Goal: Task Accomplishment & Management: Use online tool/utility

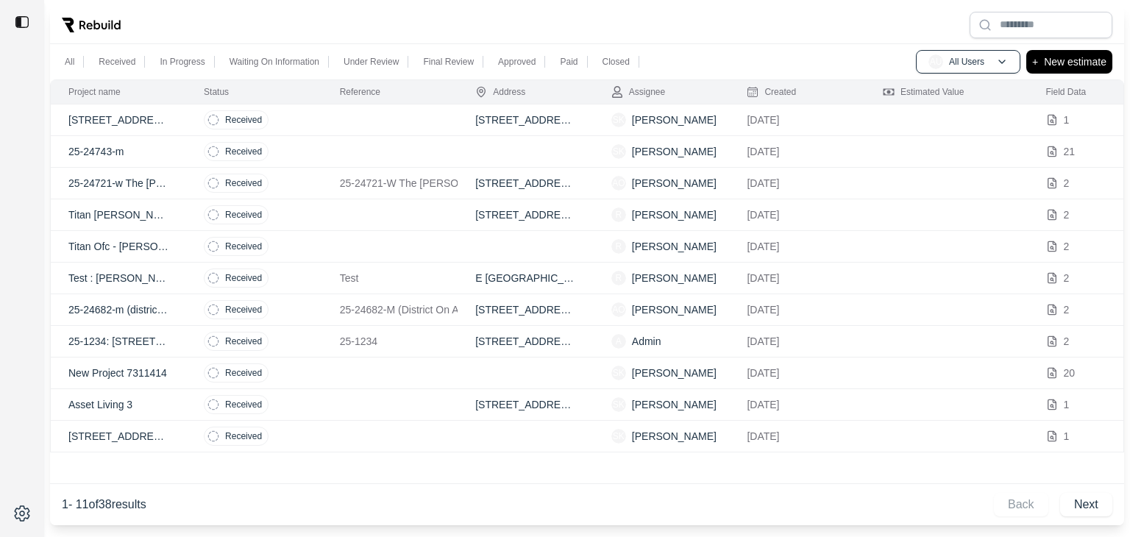
click at [125, 120] on p "[STREET_ADDRESS]" at bounding box center [118, 120] width 100 height 15
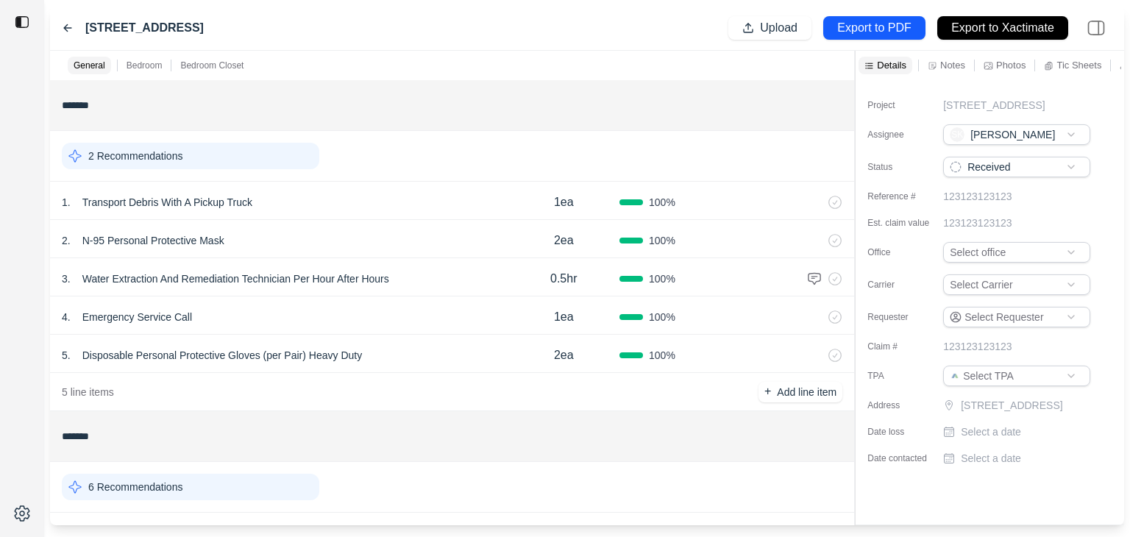
click at [212, 141] on div "2 Recommendations" at bounding box center [452, 156] width 781 height 38
click at [166, 141] on div "2 Recommendations" at bounding box center [452, 156] width 781 height 38
click at [87, 145] on div "2 Recommendations" at bounding box center [191, 156] width 258 height 26
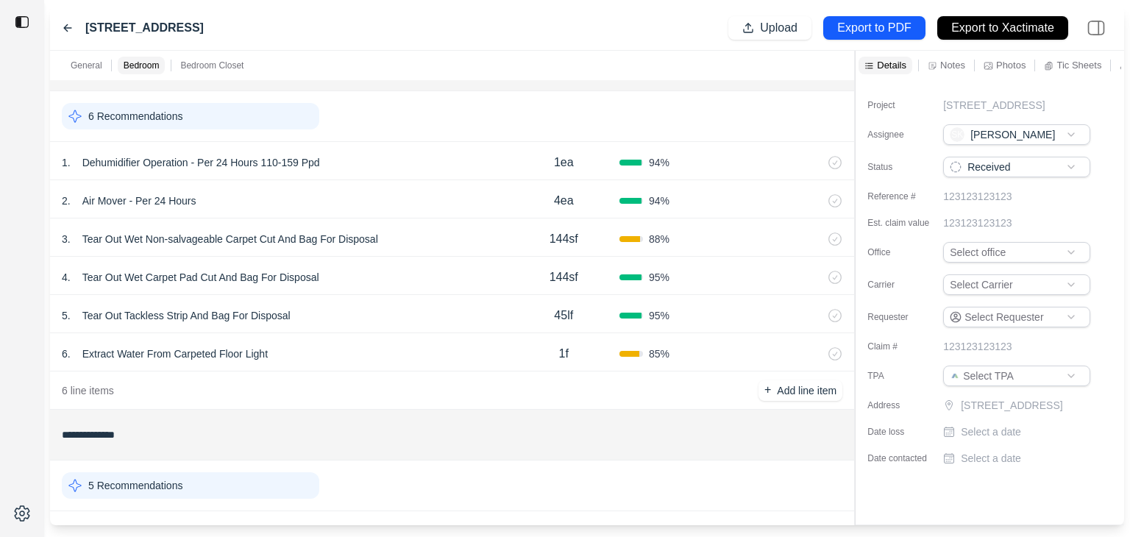
scroll to position [473, 0]
click at [106, 348] on p "Extract Water From Carpeted Floor Light" at bounding box center [175, 353] width 197 height 21
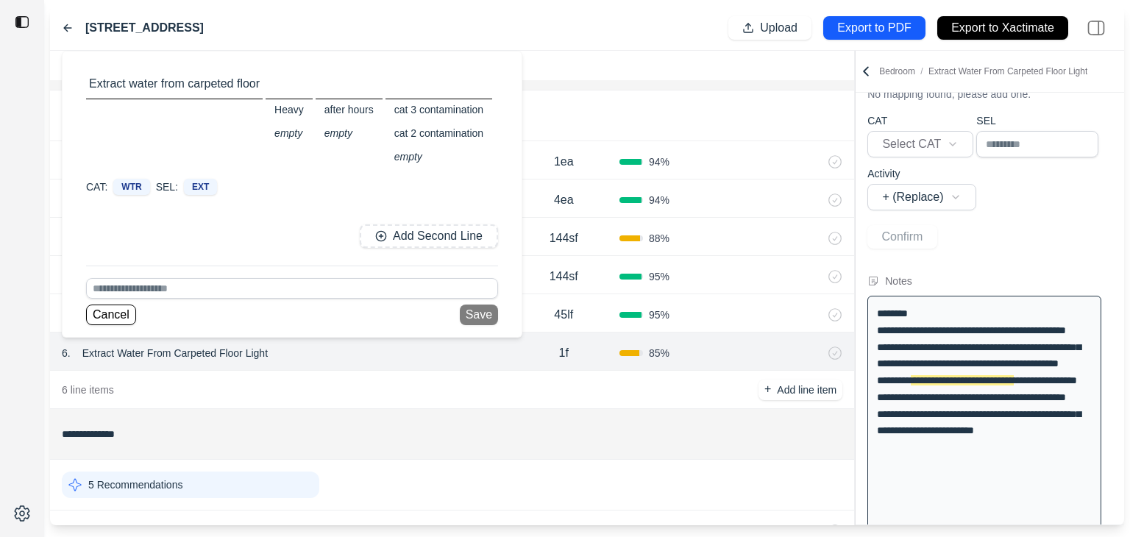
scroll to position [137, 0]
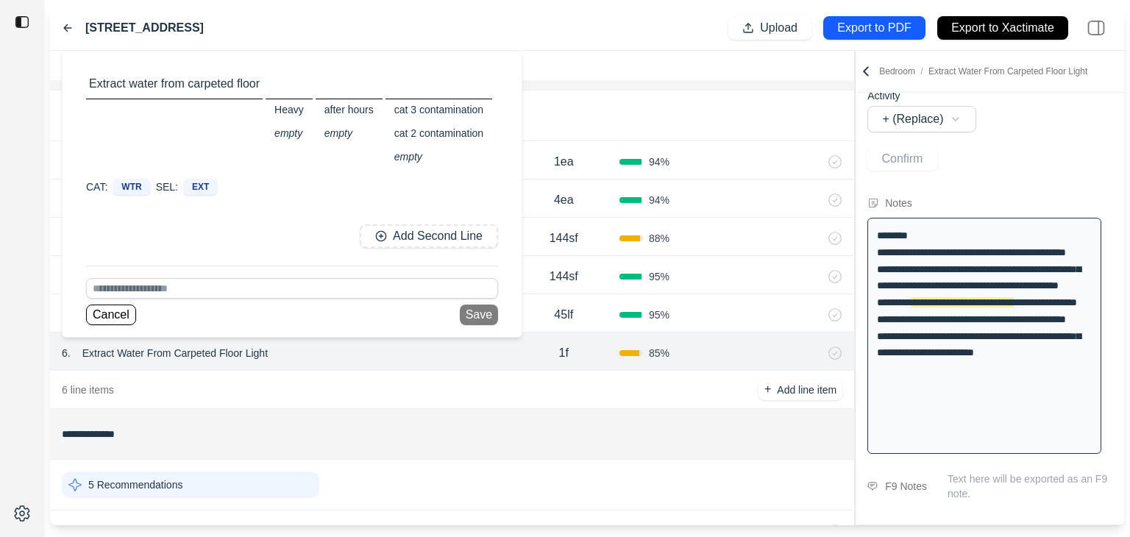
click at [294, 107] on div "Heavy" at bounding box center [289, 109] width 47 height 21
click at [107, 316] on button "Cancel" at bounding box center [111, 315] width 50 height 21
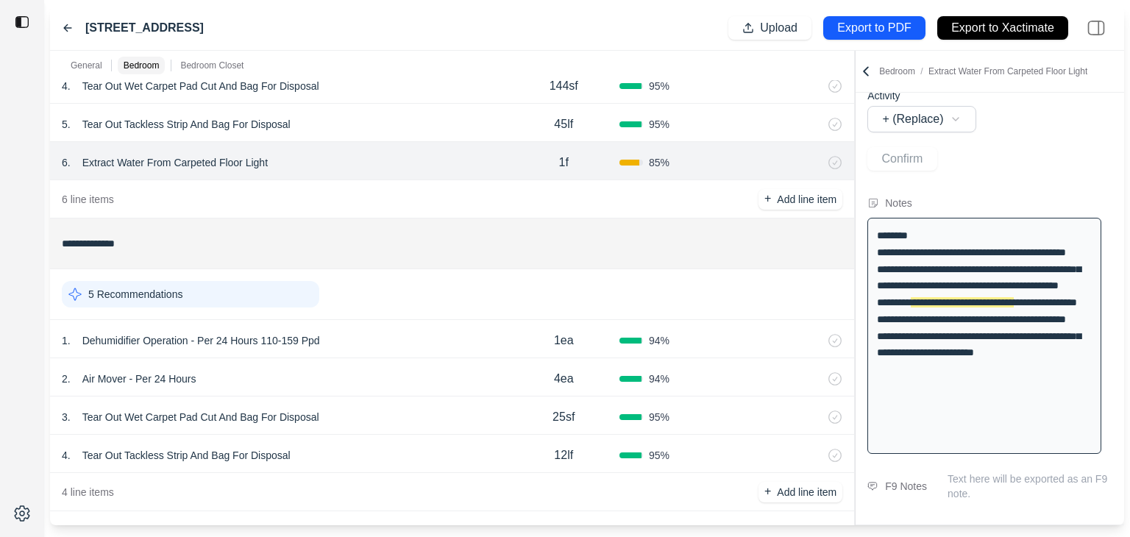
scroll to position [672, 0]
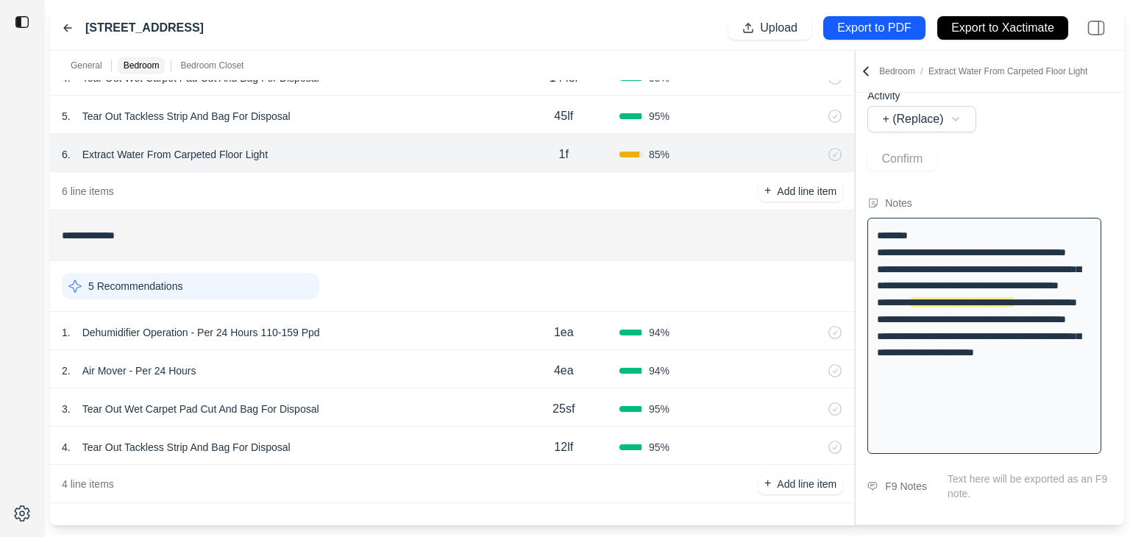
click at [161, 281] on p "5 Recommendations" at bounding box center [135, 286] width 94 height 15
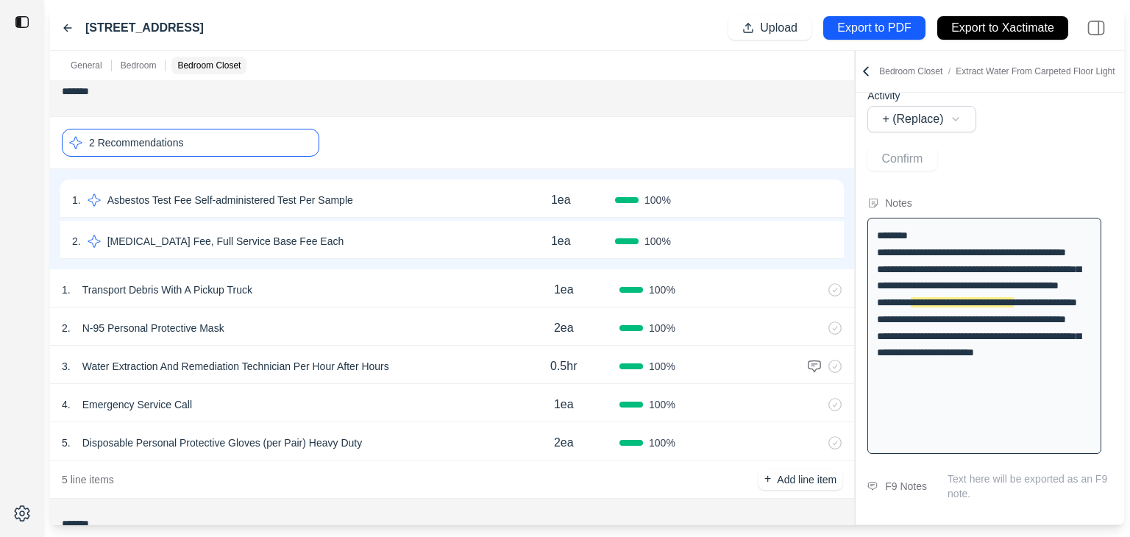
scroll to position [0, 0]
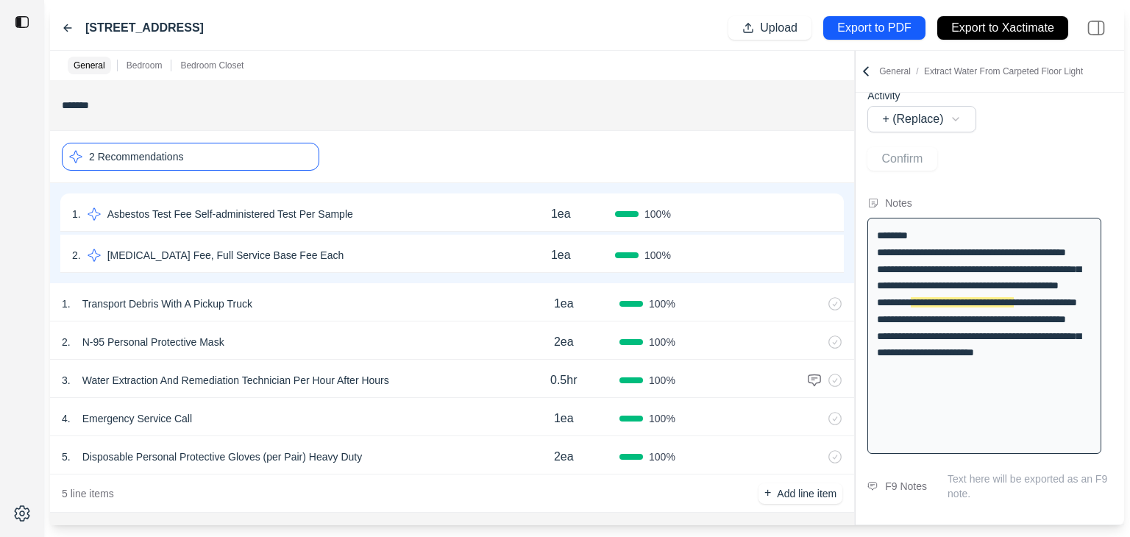
click at [445, 336] on div "2 . N-95 Personal Protective Mask" at bounding box center [285, 342] width 446 height 21
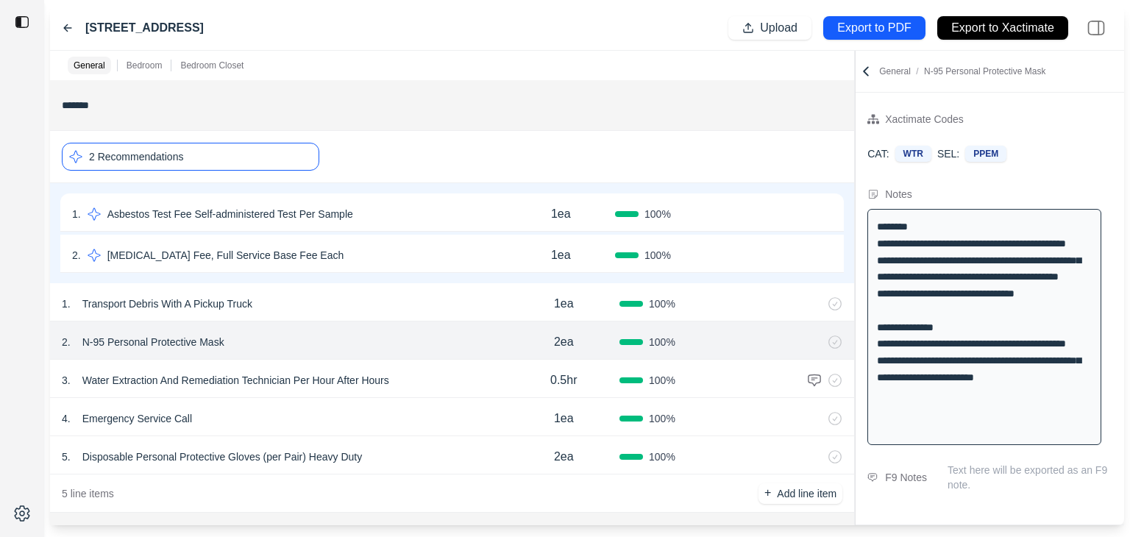
click at [67, 32] on icon at bounding box center [68, 28] width 12 height 12
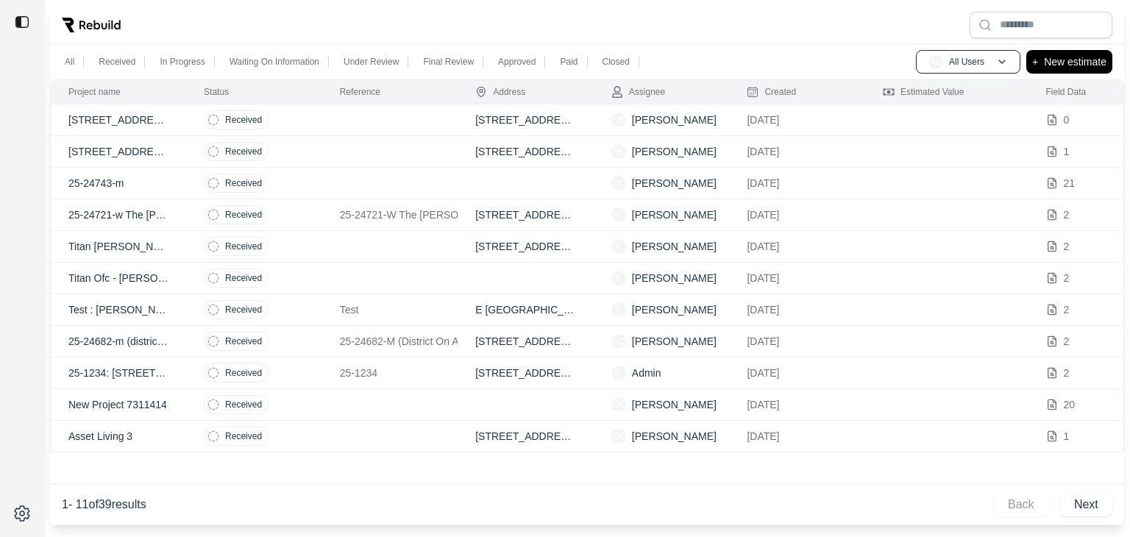
click at [115, 118] on p "5515 East Redmont Circle, Mesa, Arizona" at bounding box center [118, 120] width 100 height 15
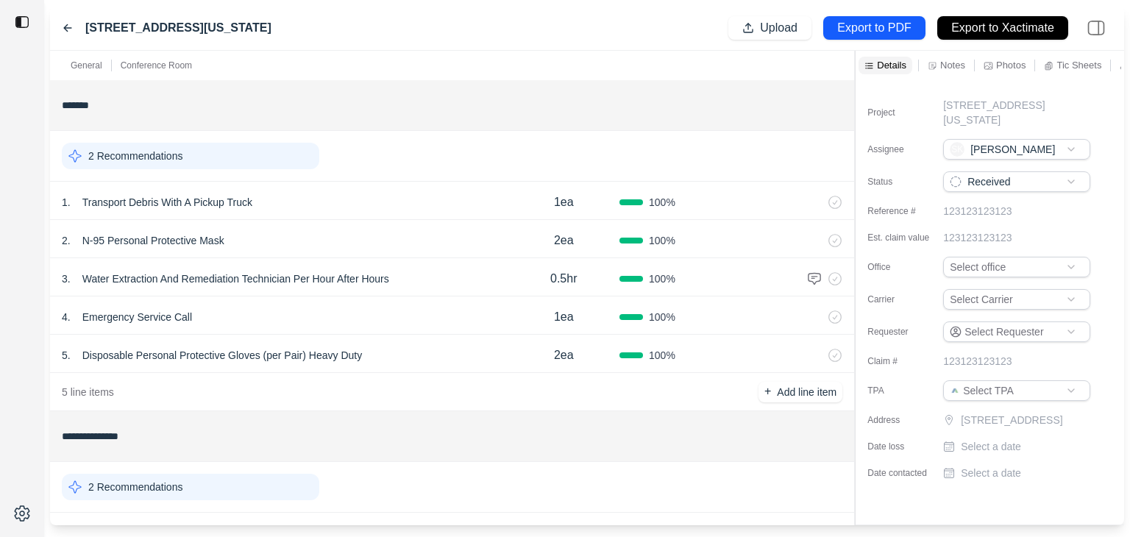
click at [174, 152] on p "2 Recommendations" at bounding box center [135, 156] width 94 height 15
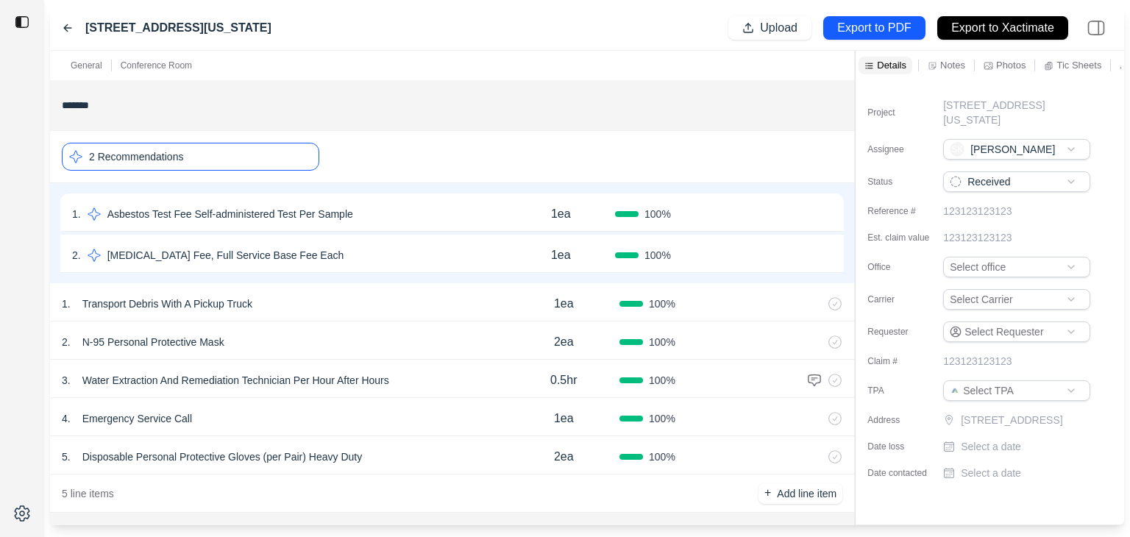
click at [396, 140] on div "2 Recommendations" at bounding box center [452, 157] width 781 height 40
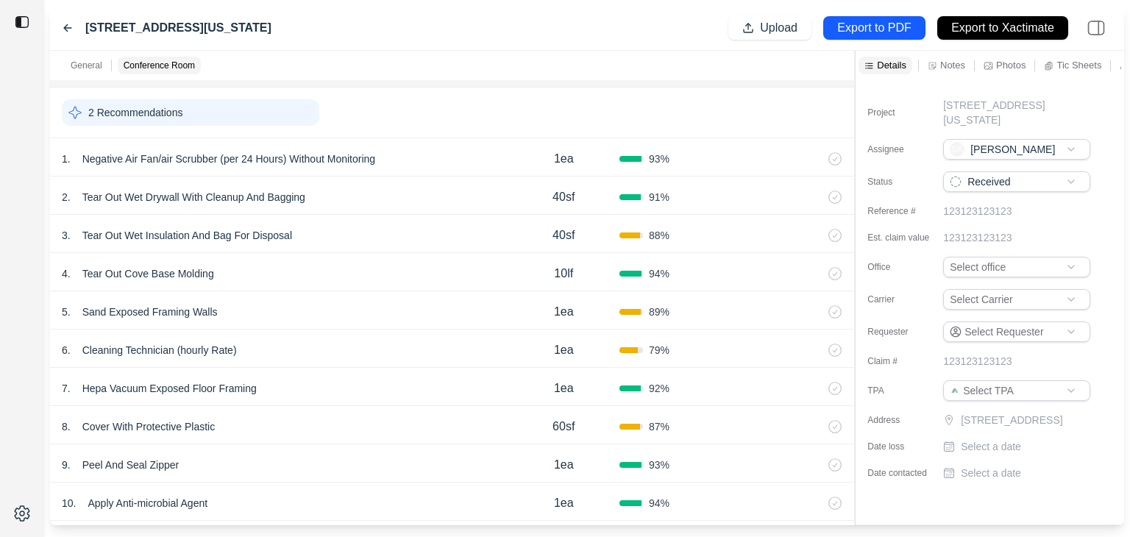
scroll to position [474, 0]
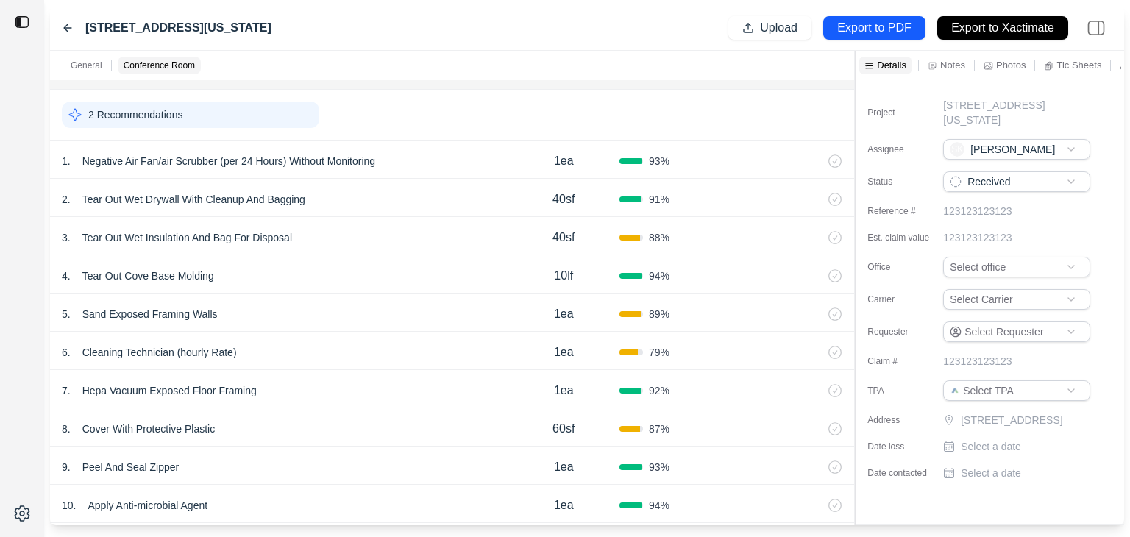
click at [138, 114] on p "2 Recommendations" at bounding box center [135, 114] width 94 height 15
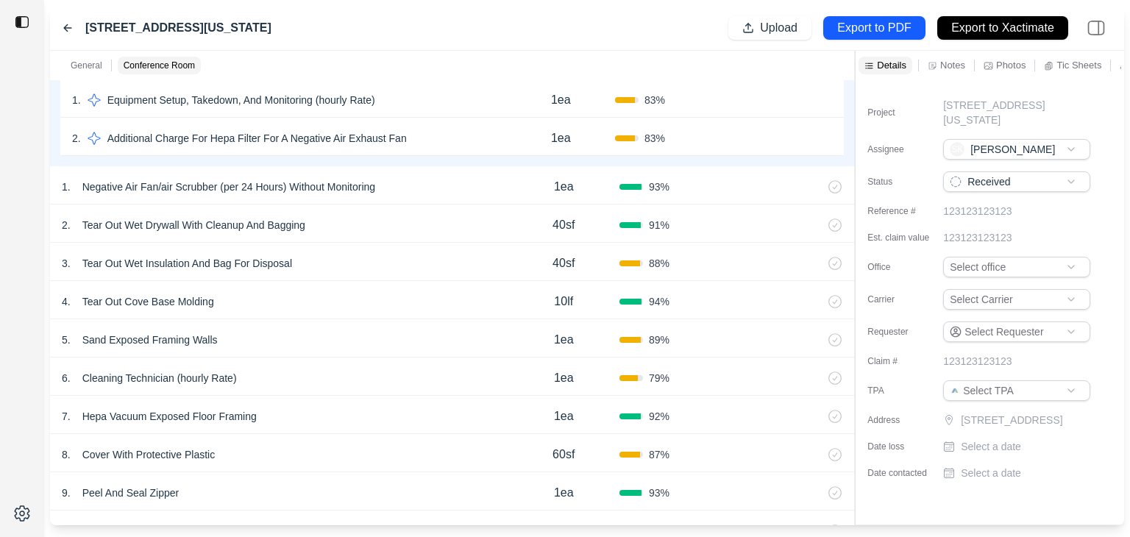
scroll to position [574, 0]
click at [130, 411] on p "Hepa Vacuum Exposed Floor Framing" at bounding box center [170, 416] width 186 height 21
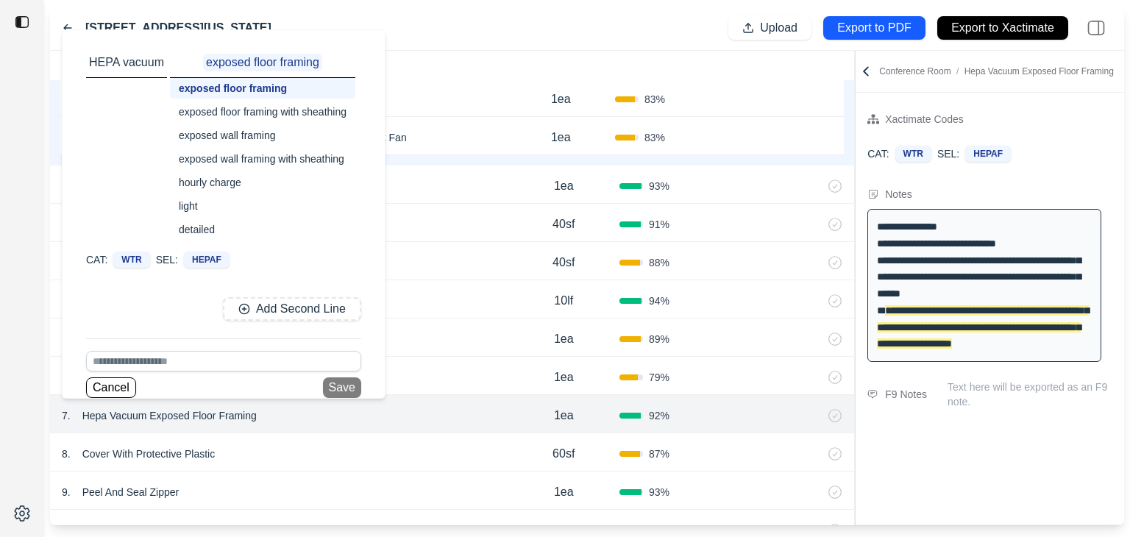
click at [203, 136] on div "exposed wall framing" at bounding box center [262, 135] width 185 height 21
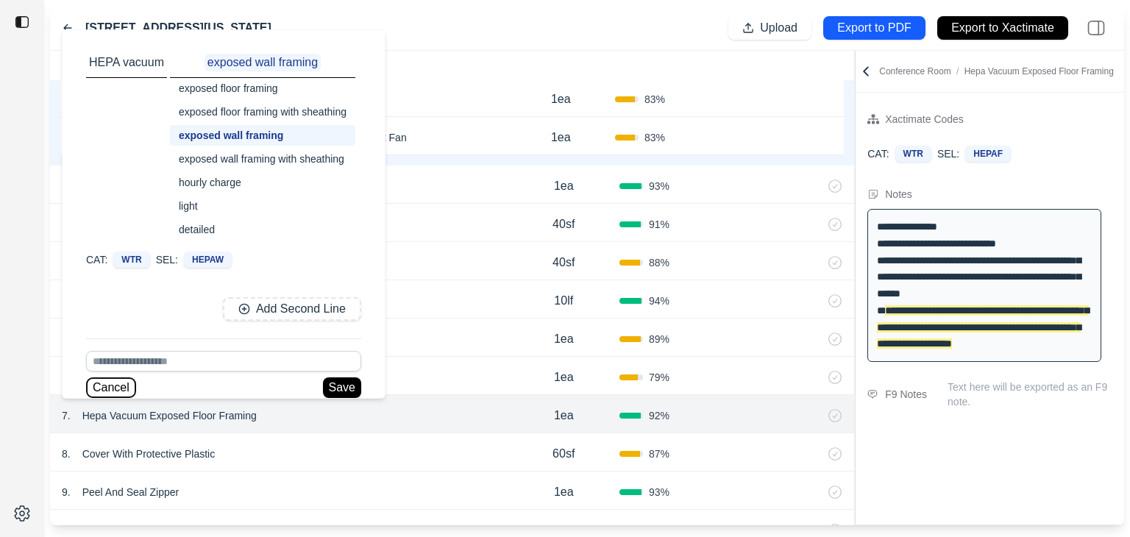
click at [117, 386] on button "Cancel" at bounding box center [111, 388] width 50 height 21
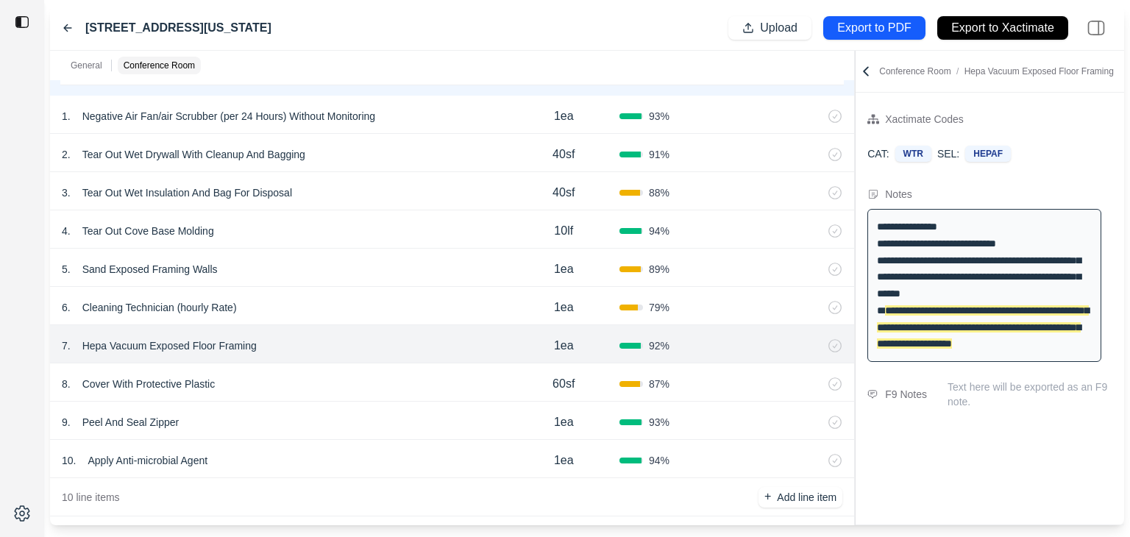
scroll to position [657, 0]
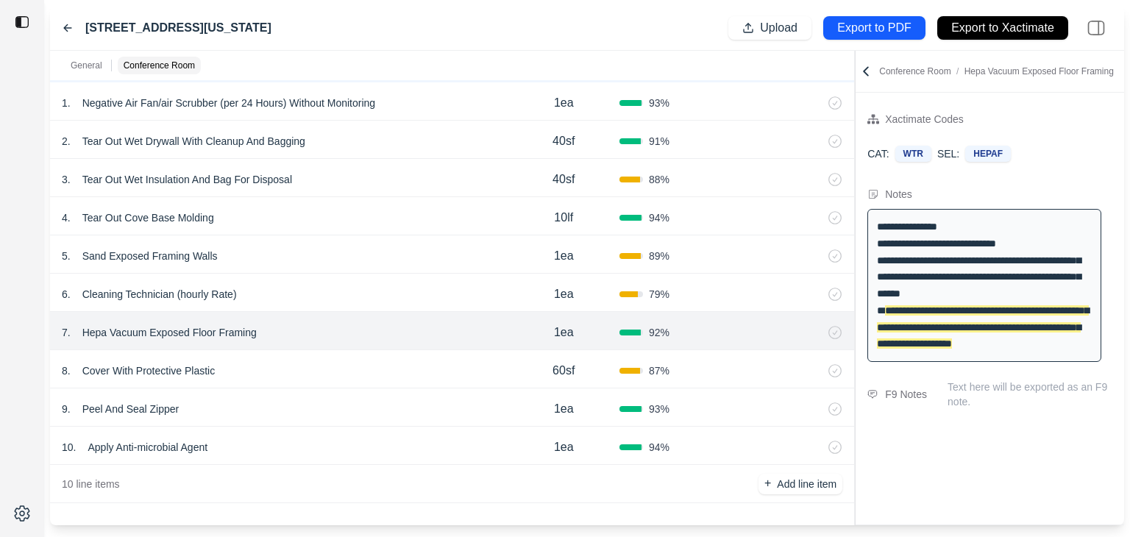
click at [159, 371] on p "Cover With Protective Plastic" at bounding box center [149, 371] width 145 height 21
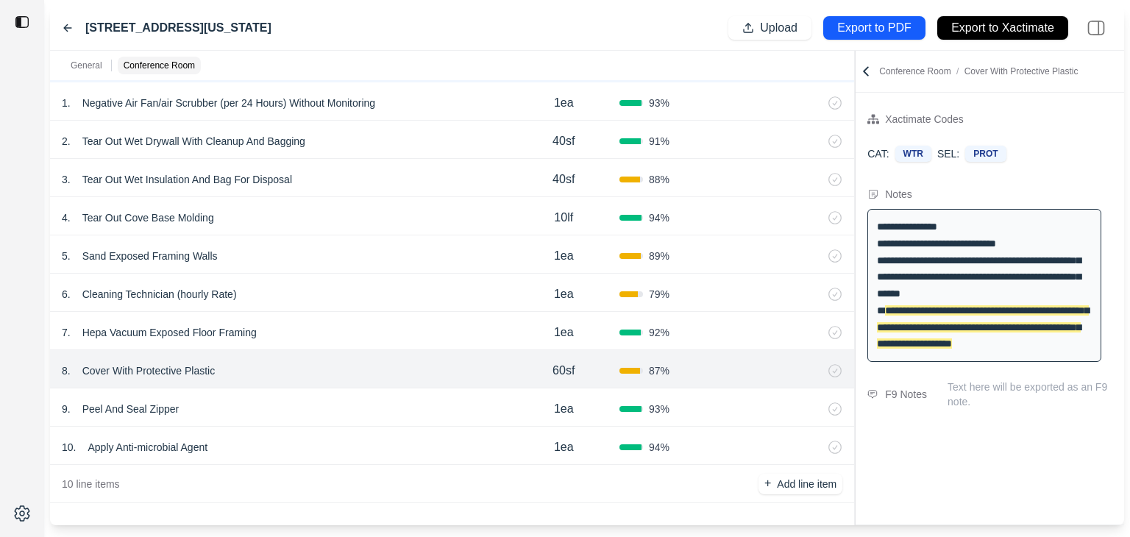
click at [112, 364] on p "Cover With Protective Plastic" at bounding box center [149, 371] width 145 height 21
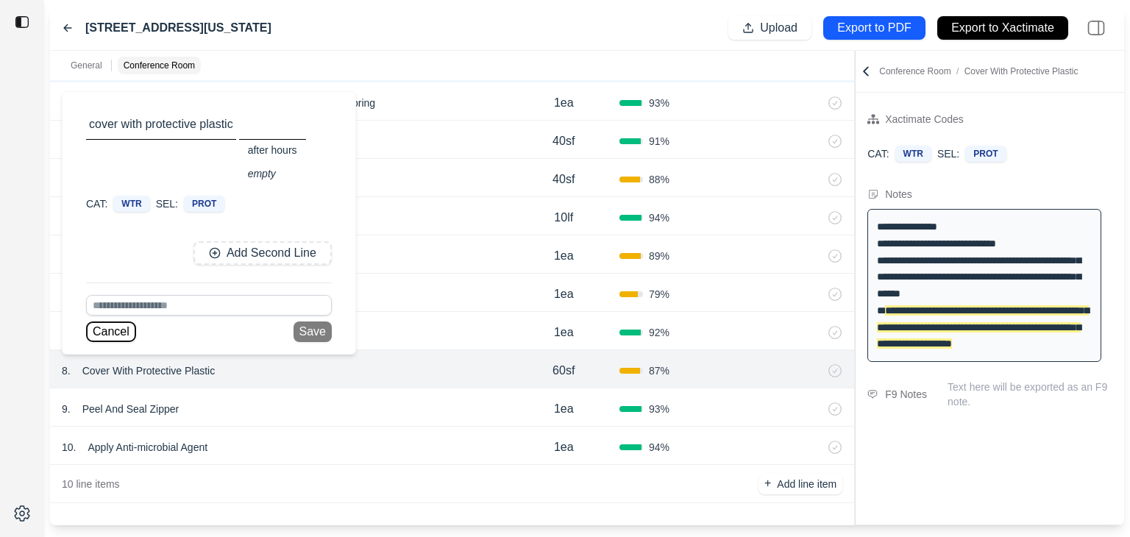
click at [107, 327] on button "Cancel" at bounding box center [111, 332] width 50 height 21
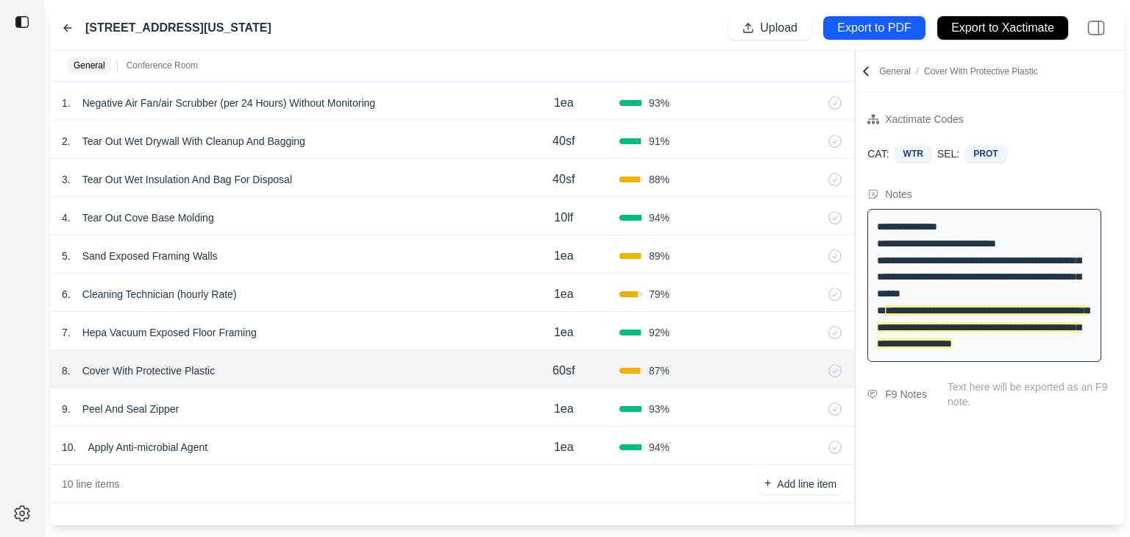
click at [281, 350] on div "8 . Cover With Protective Plastic 60sf 87 %" at bounding box center [452, 369] width 804 height 38
click at [66, 25] on icon at bounding box center [67, 28] width 7 height 7
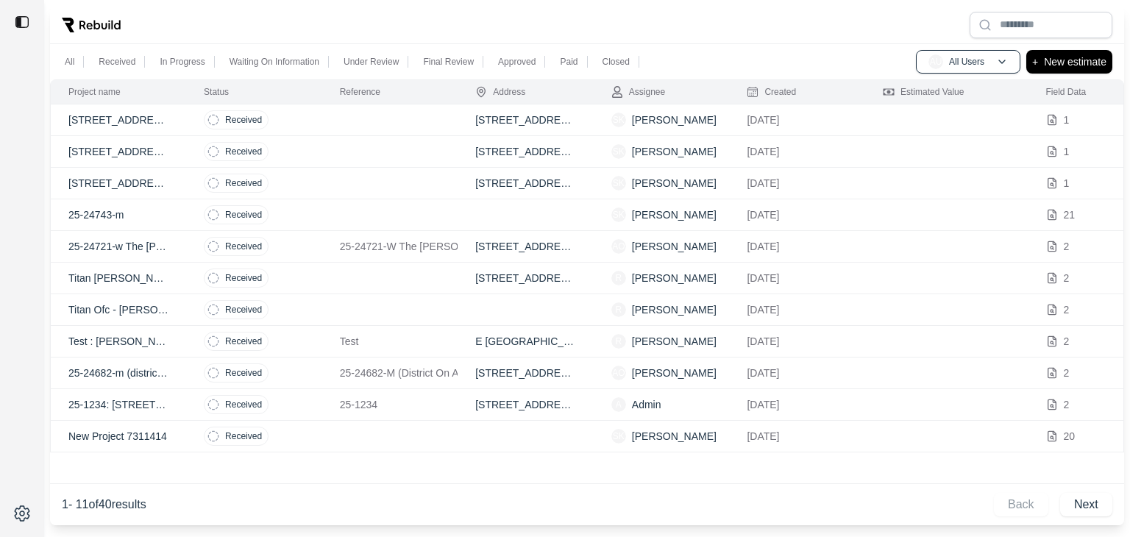
click at [110, 118] on p "9233 East Neville Avenue, Mesa." at bounding box center [118, 120] width 100 height 15
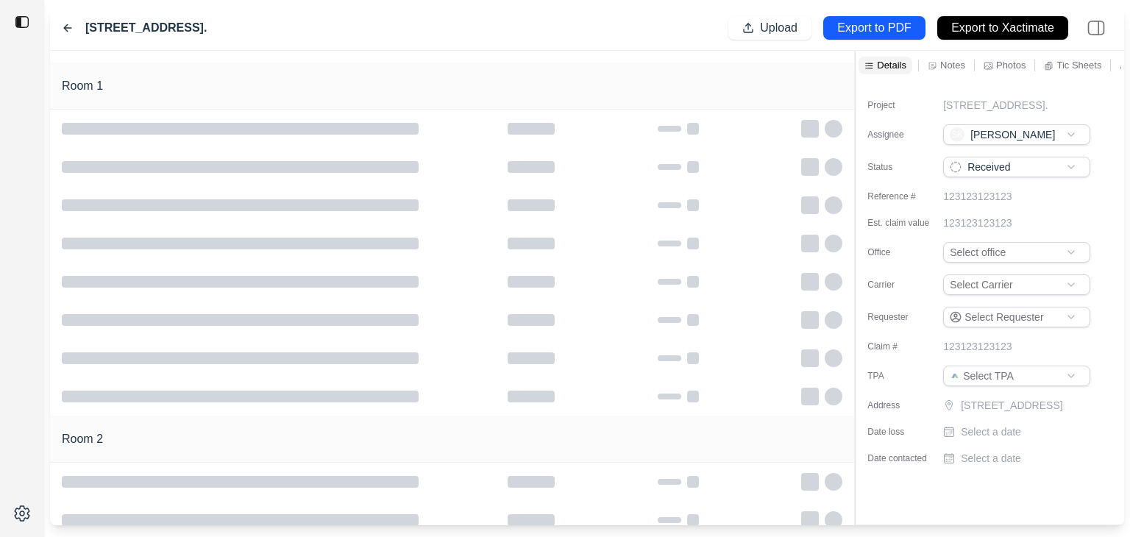
click at [573, 156] on div at bounding box center [452, 167] width 804 height 38
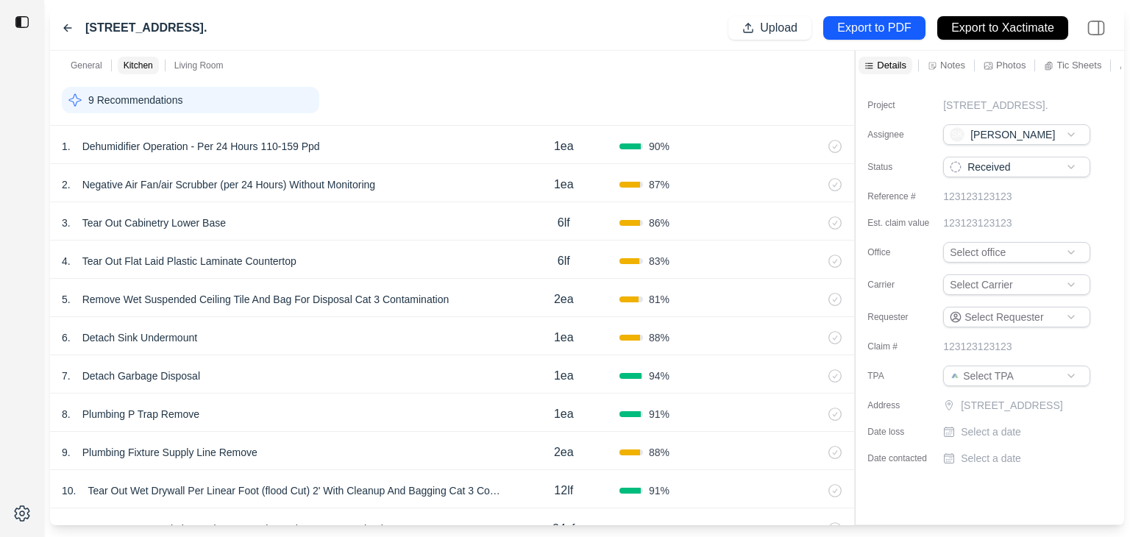
scroll to position [389, 0]
click at [177, 304] on p "Remove Wet Suspended Ceiling Tile And Bag For Disposal Cat 3 Contamination" at bounding box center [266, 298] width 379 height 21
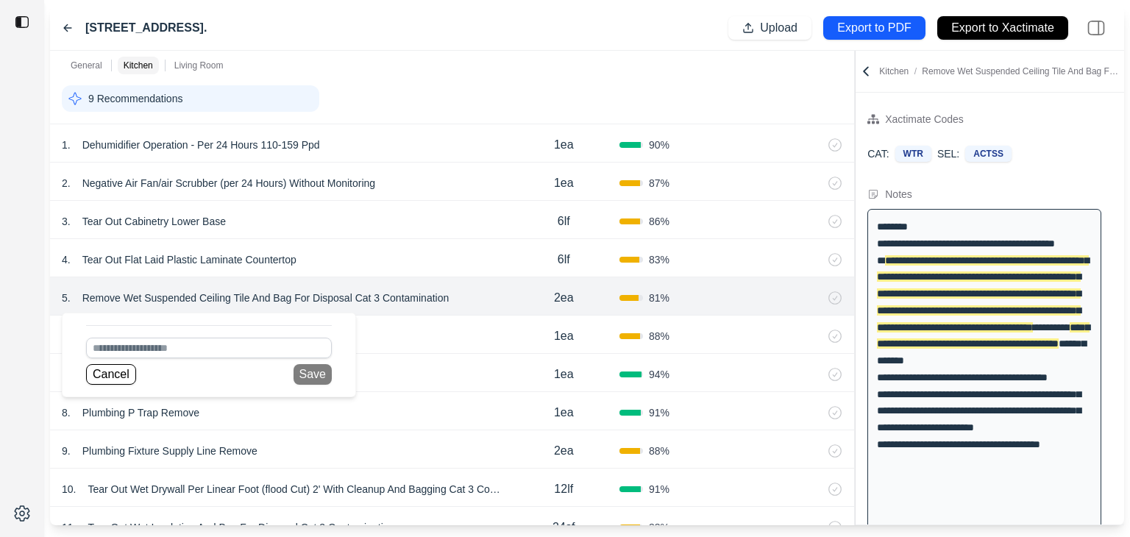
scroll to position [9, 0]
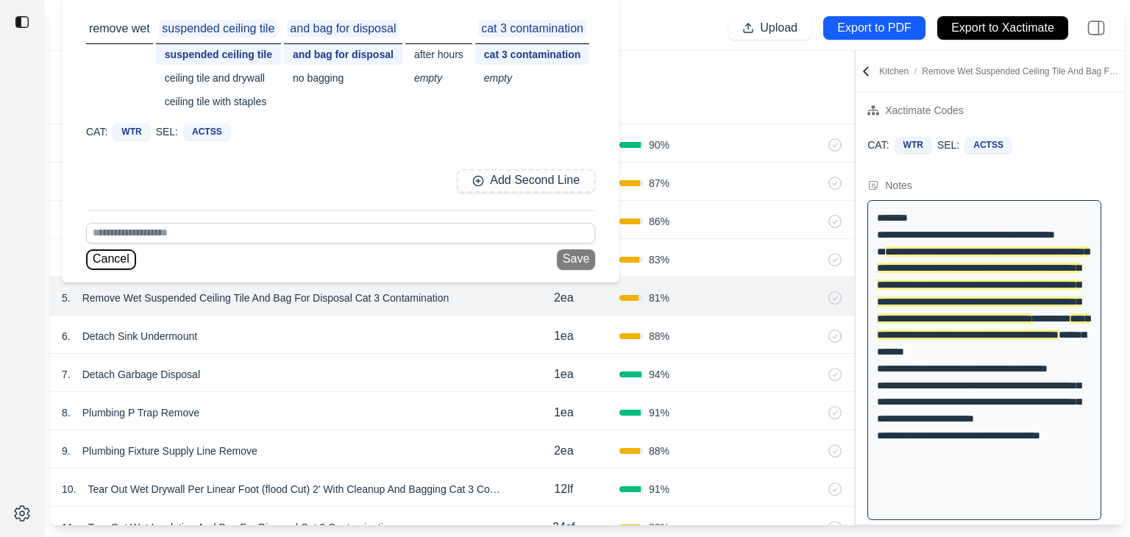
click at [116, 267] on button "Cancel" at bounding box center [111, 259] width 50 height 21
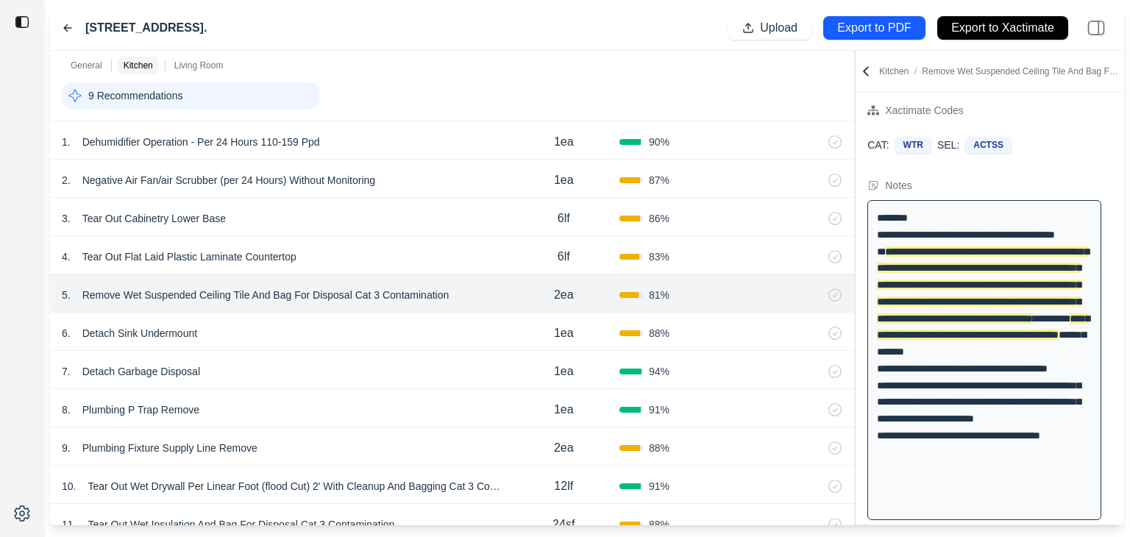
scroll to position [371, 0]
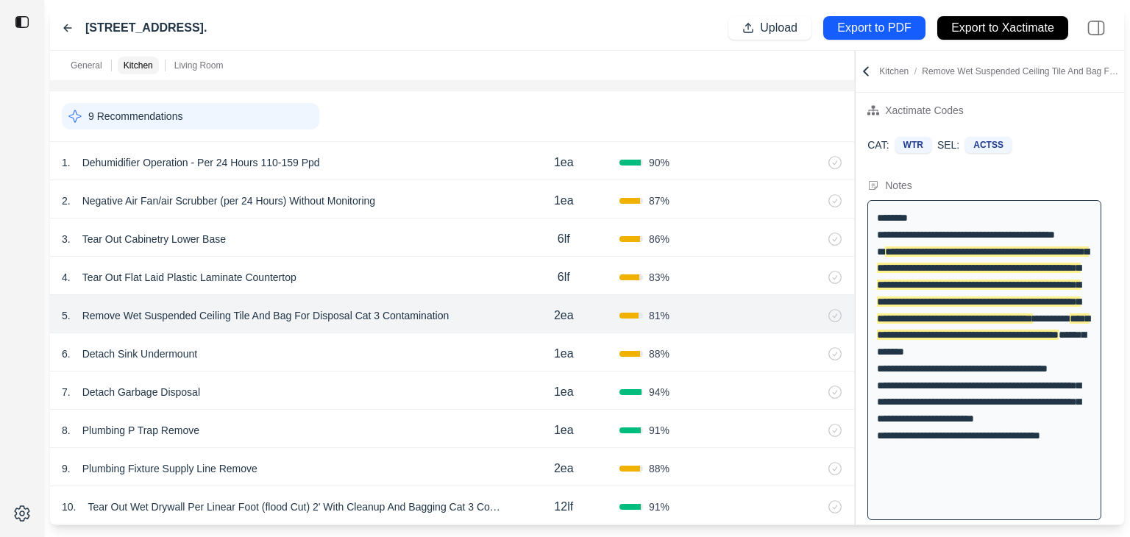
click at [91, 116] on p "9 Recommendations" at bounding box center [135, 116] width 94 height 15
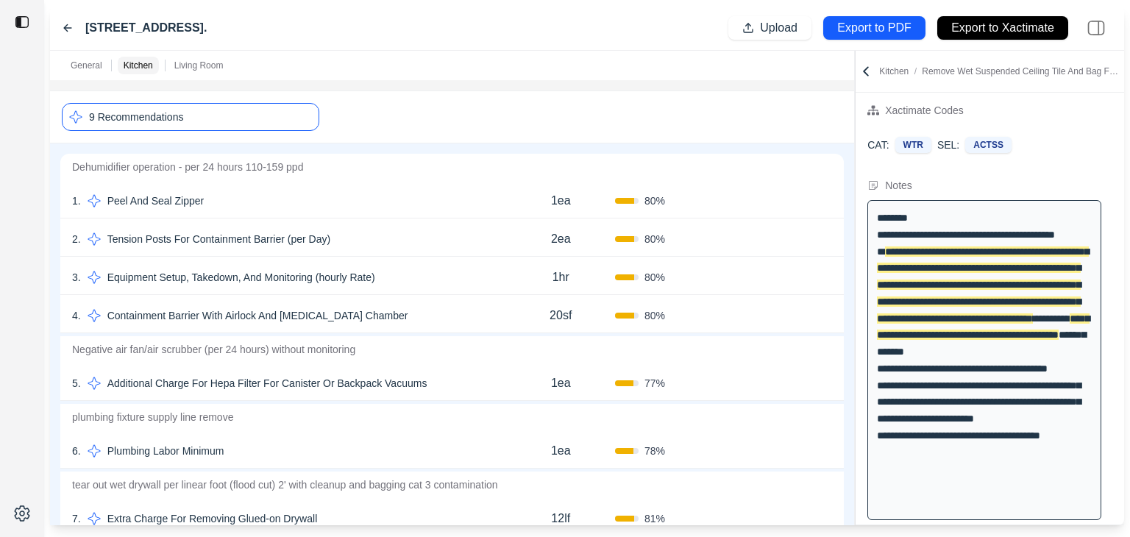
click at [77, 116] on icon at bounding box center [75, 117] width 15 height 15
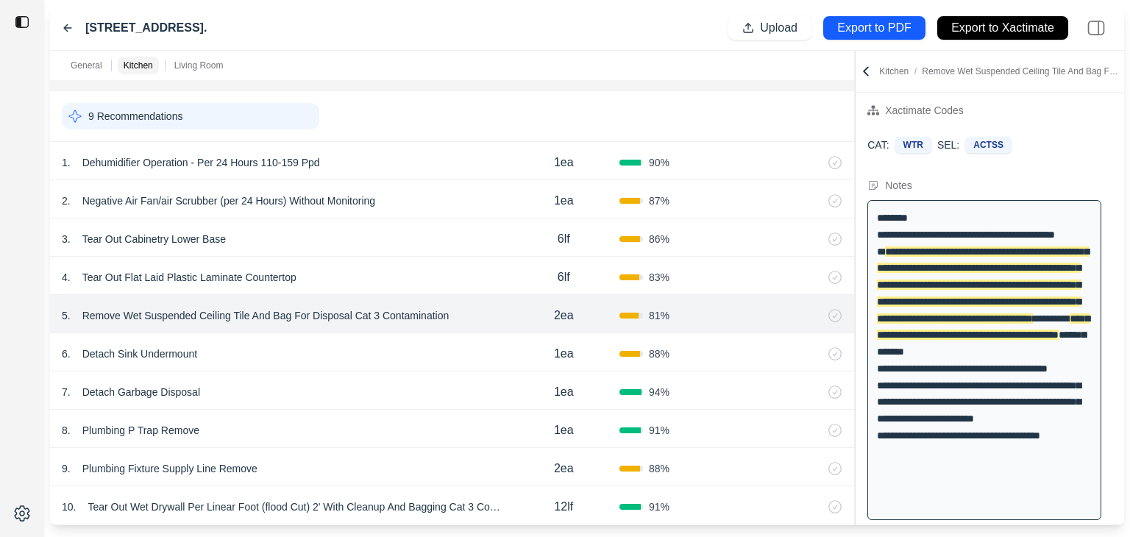
click at [77, 116] on icon at bounding box center [75, 116] width 15 height 15
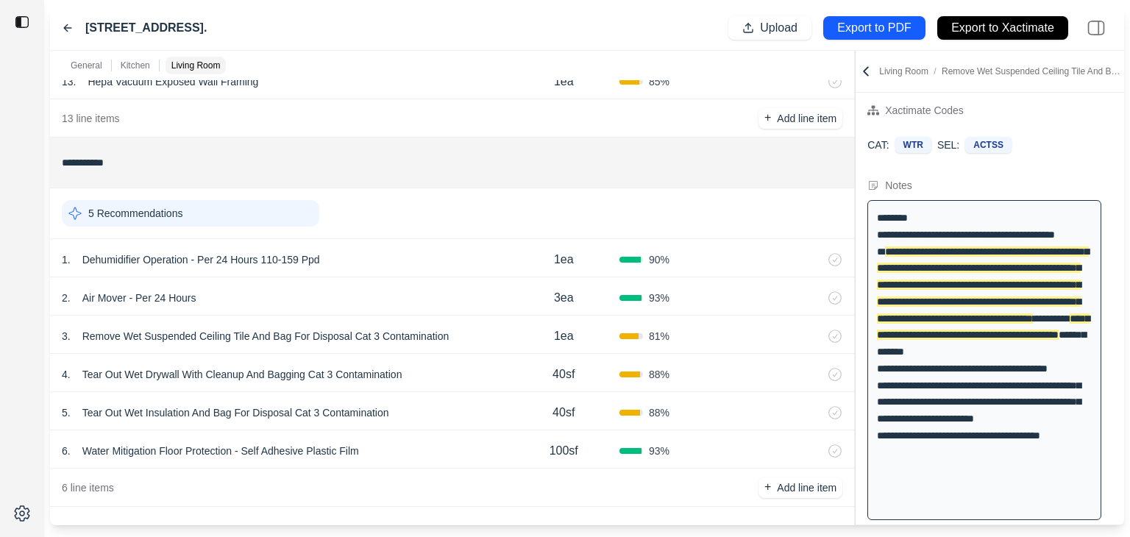
scroll to position [1393, 0]
click at [131, 211] on p "5 Recommendations" at bounding box center [135, 212] width 94 height 15
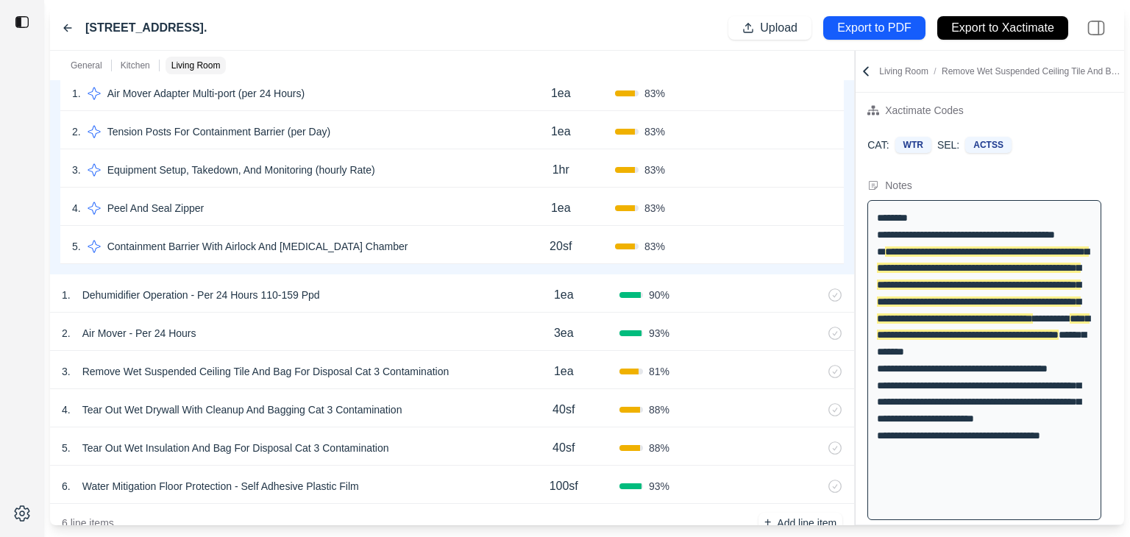
scroll to position [1636, 0]
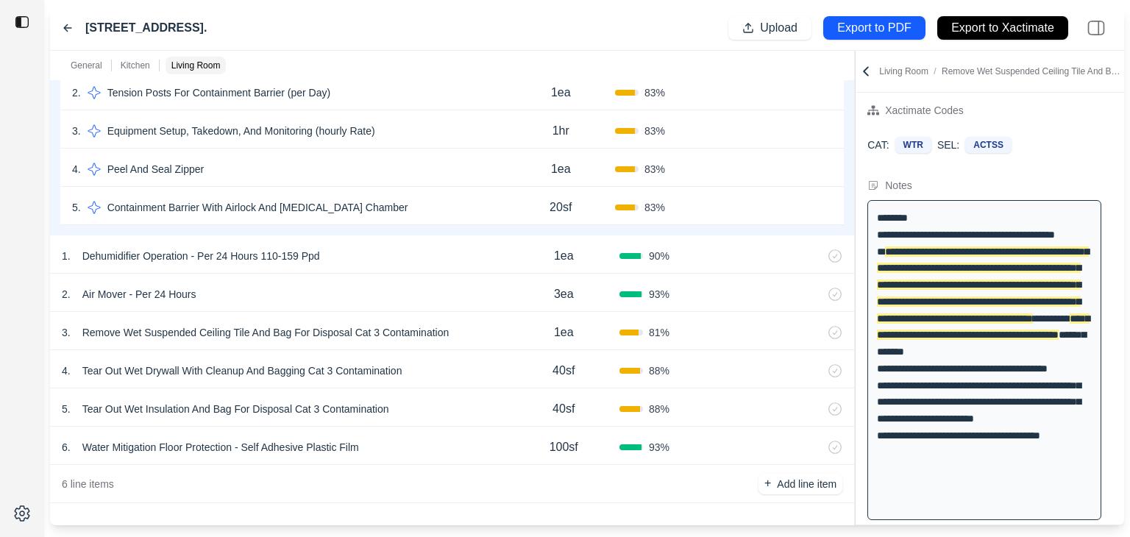
click at [66, 23] on icon at bounding box center [68, 28] width 12 height 12
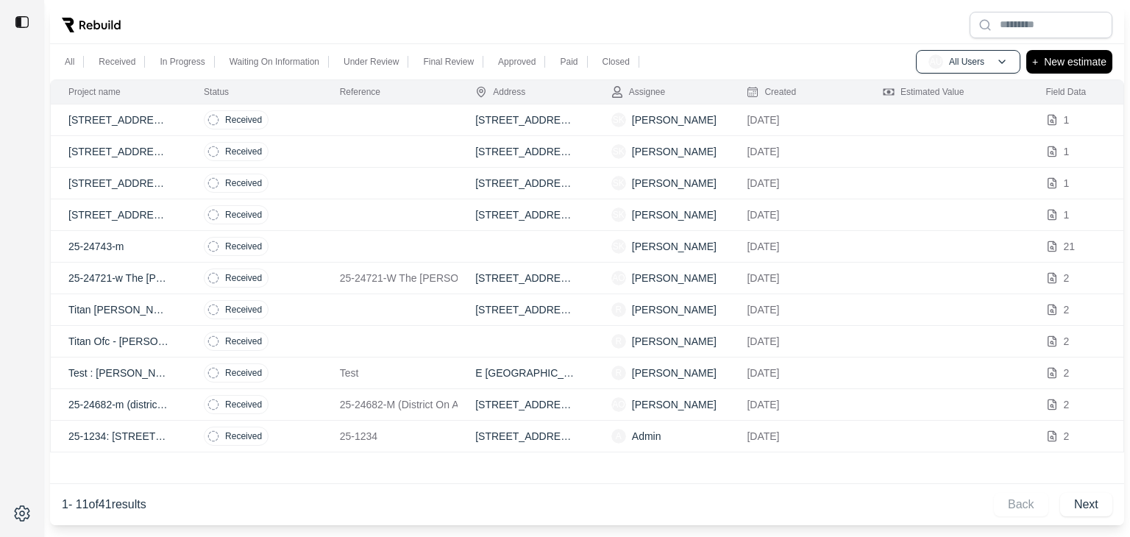
click at [111, 118] on p "[STREET_ADDRESS]" at bounding box center [118, 120] width 100 height 15
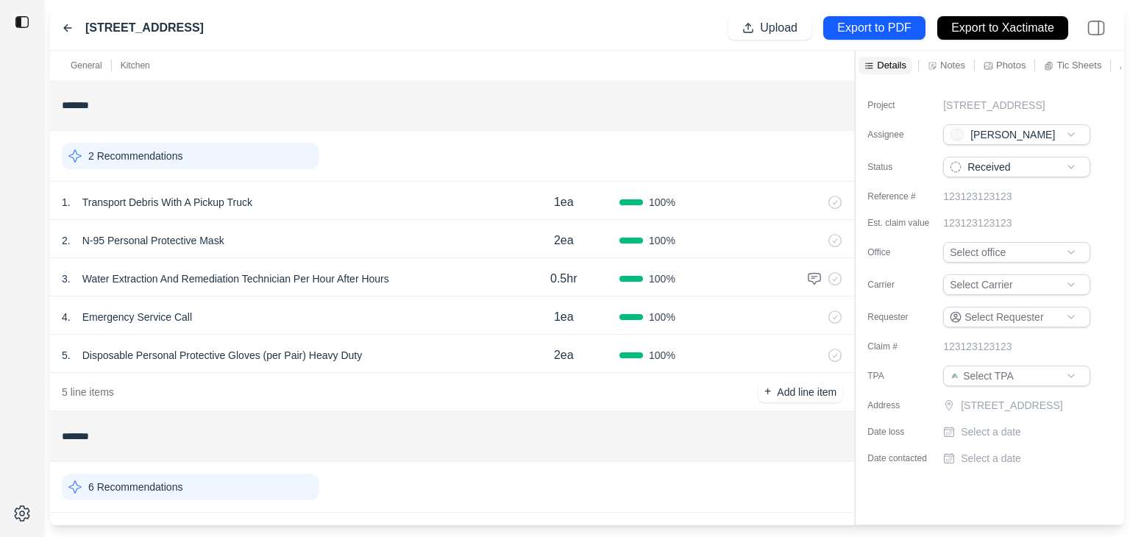
click at [212, 276] on p "Water Extraction And Remediation Technician Per Hour After Hours" at bounding box center [236, 279] width 319 height 21
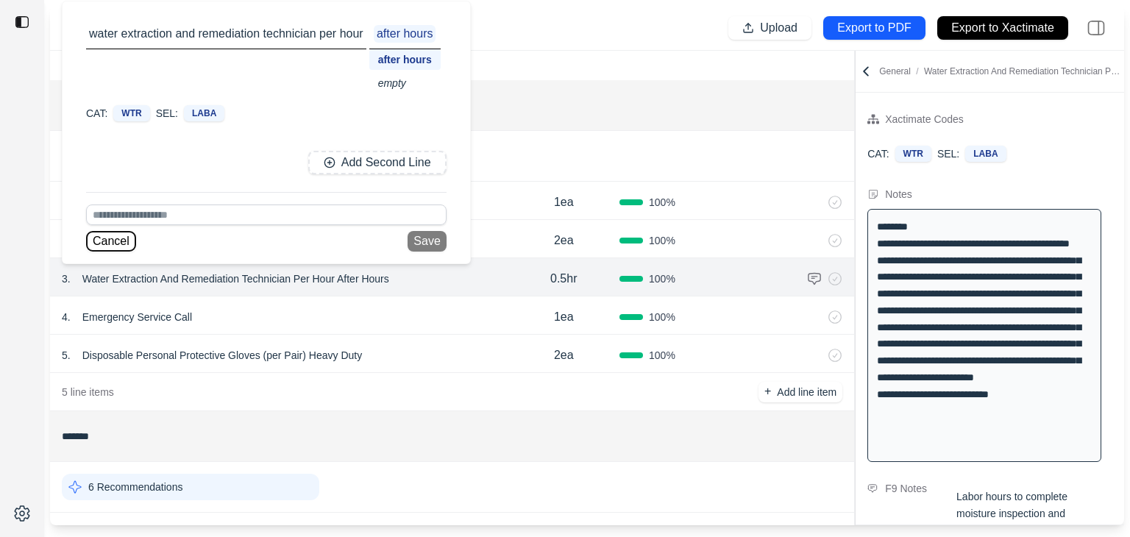
click at [99, 238] on button "Cancel" at bounding box center [111, 241] width 50 height 21
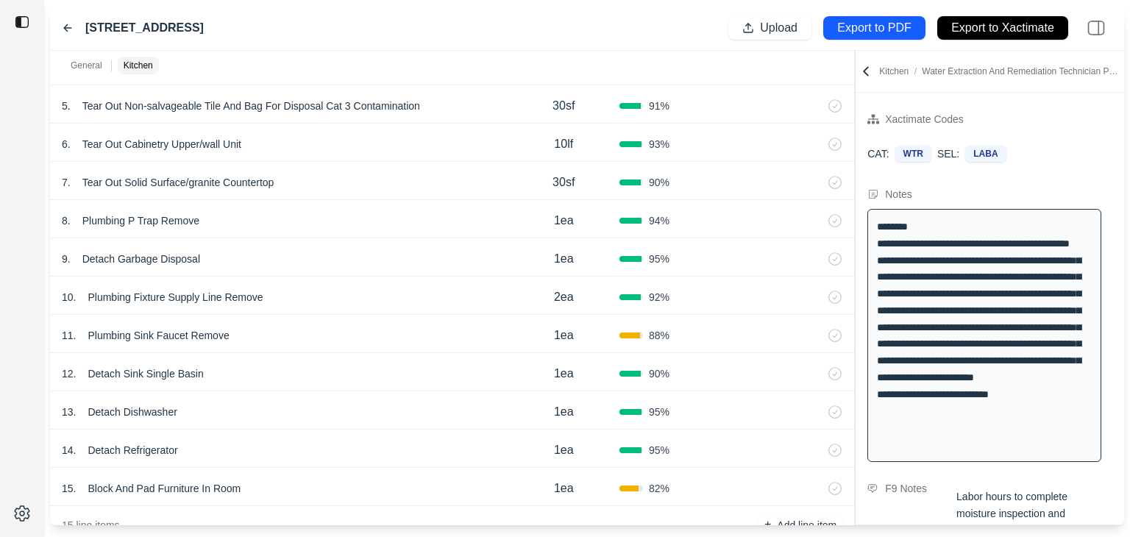
scroll to position [623, 0]
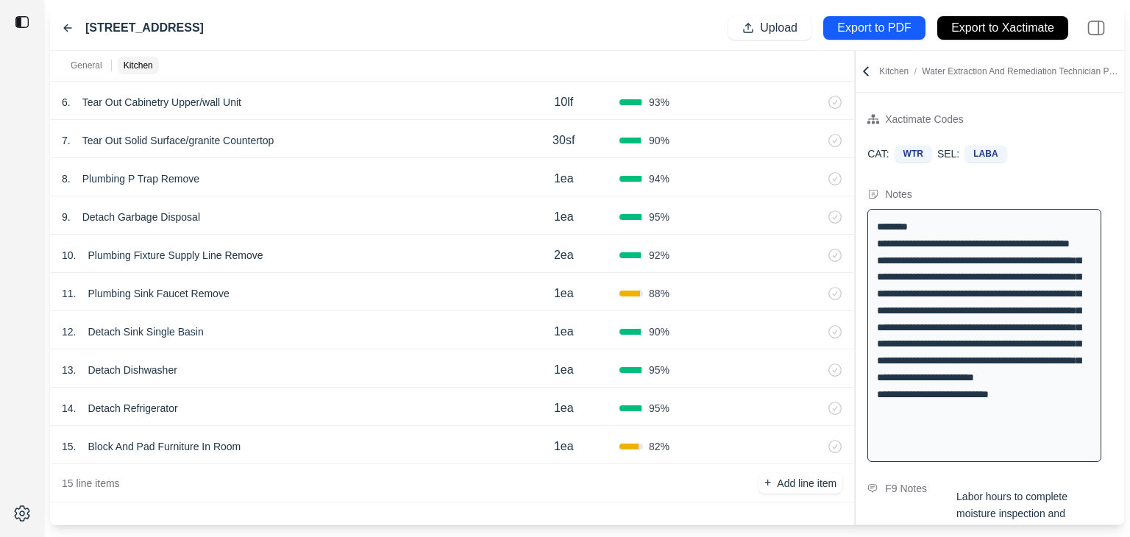
click at [126, 439] on p "Block And Pad Furniture In Room" at bounding box center [164, 446] width 165 height 21
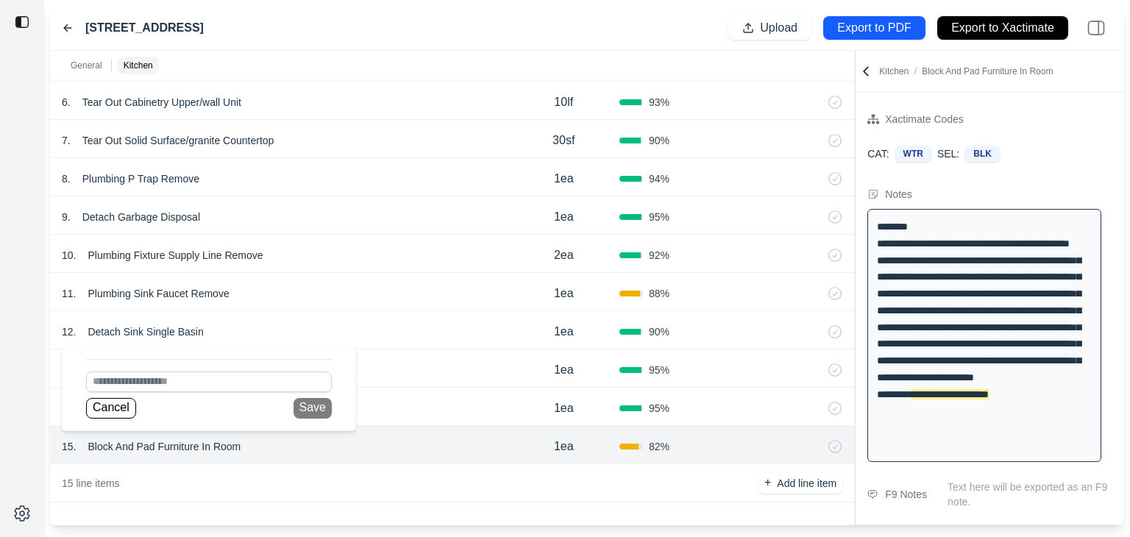
scroll to position [7, 0]
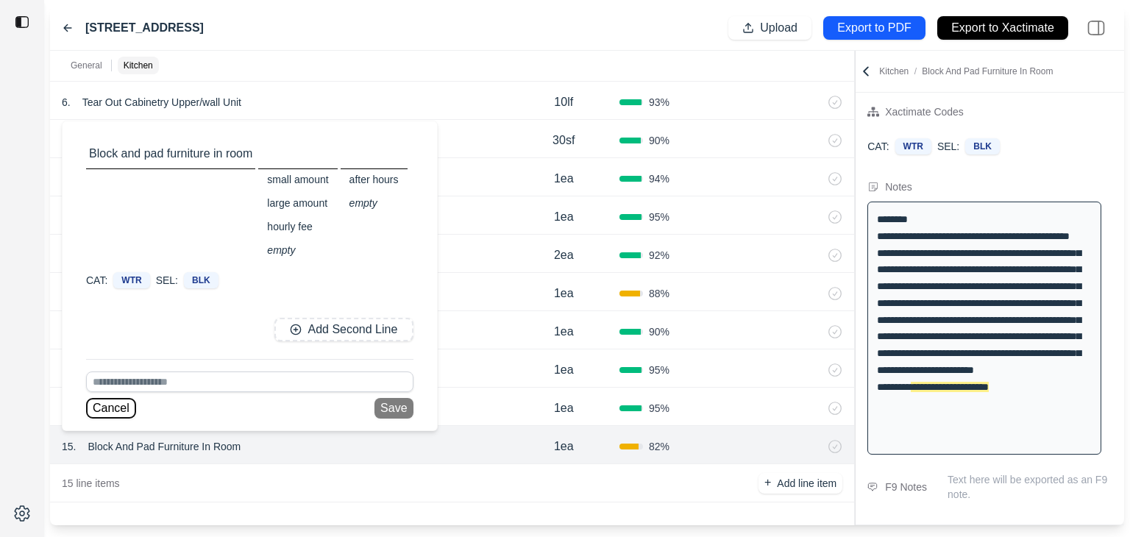
click at [110, 409] on button "Cancel" at bounding box center [111, 408] width 50 height 21
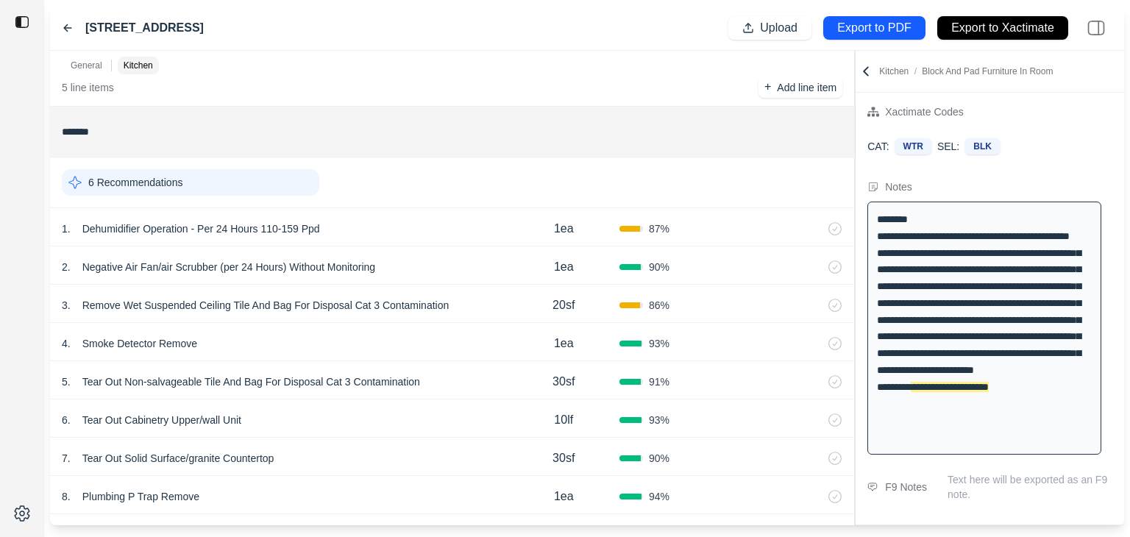
scroll to position [295, 0]
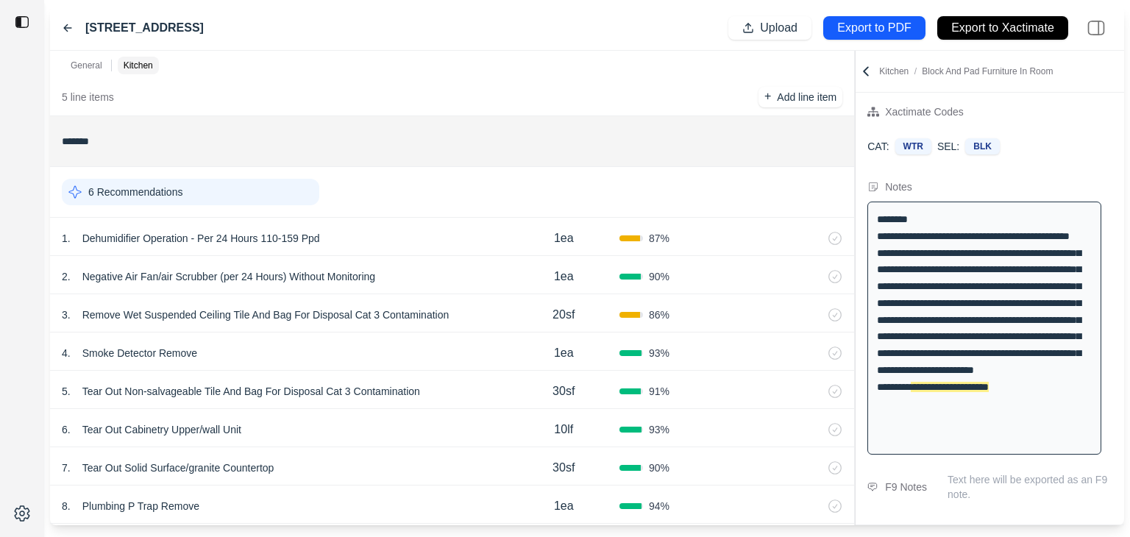
click at [71, 194] on icon at bounding box center [75, 192] width 15 height 15
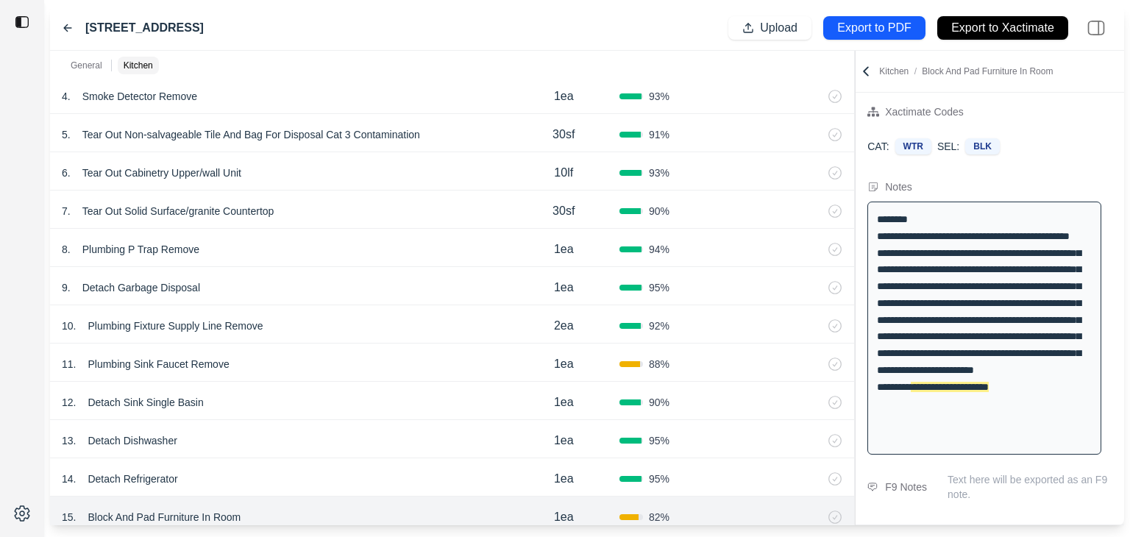
scroll to position [893, 0]
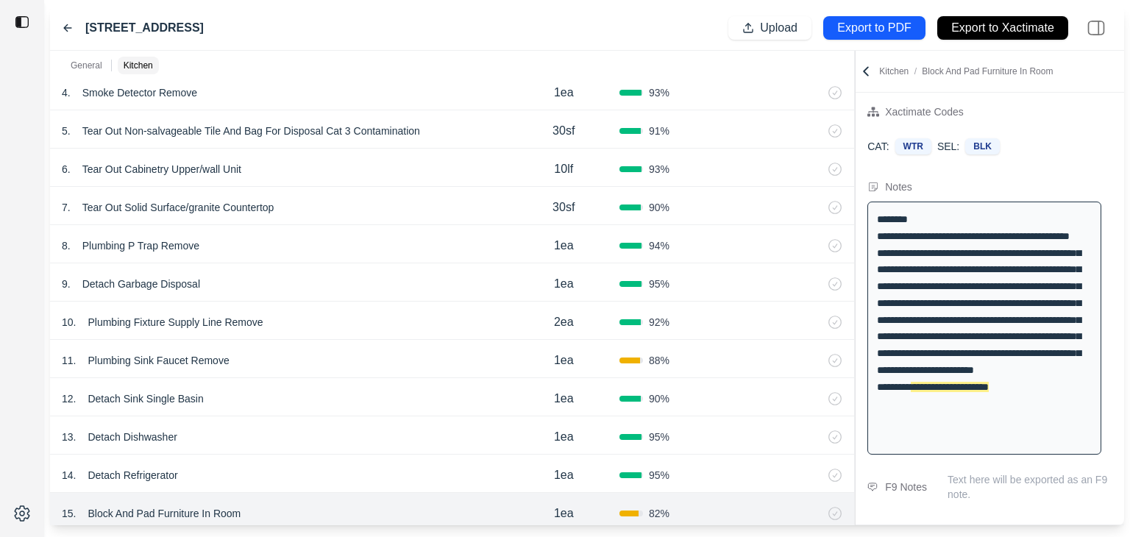
click at [154, 396] on p "Detach Sink Single Basin" at bounding box center [145, 399] width 127 height 21
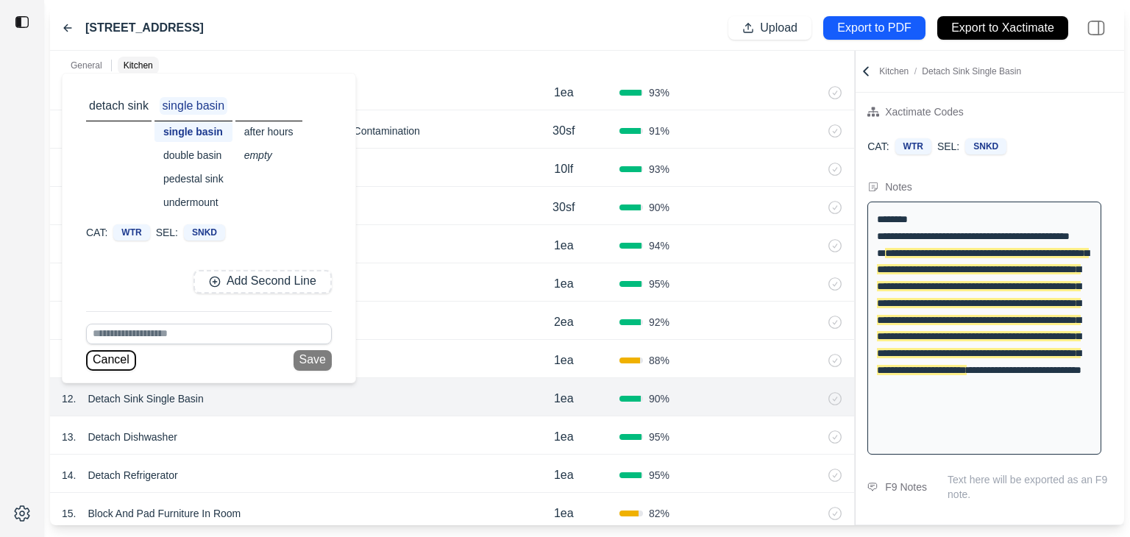
click at [121, 361] on button "Cancel" at bounding box center [111, 360] width 50 height 21
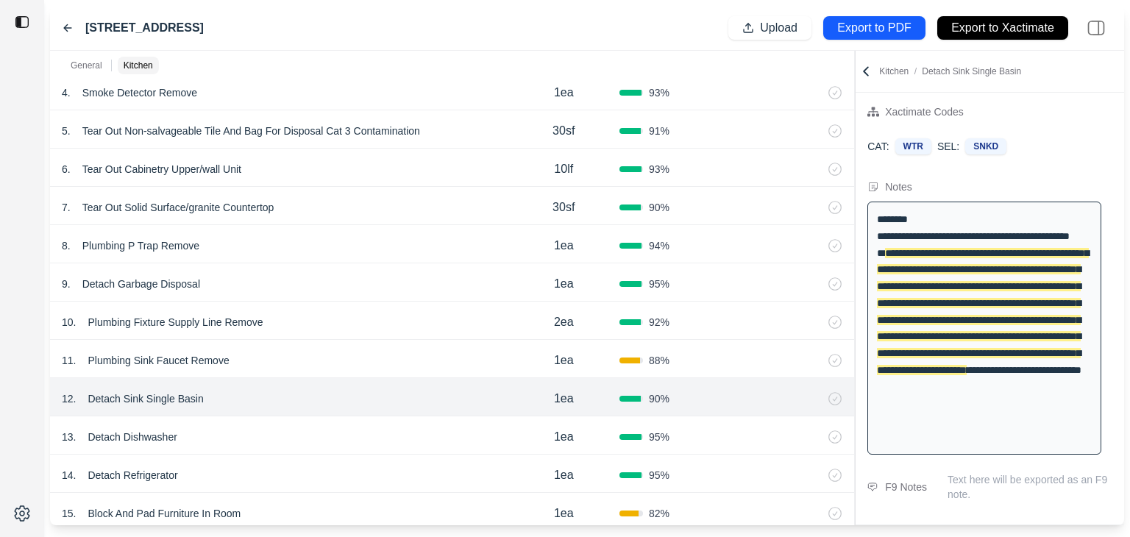
click at [309, 419] on div "13 . Detach Dishwasher 1ea 95 %" at bounding box center [452, 436] width 804 height 38
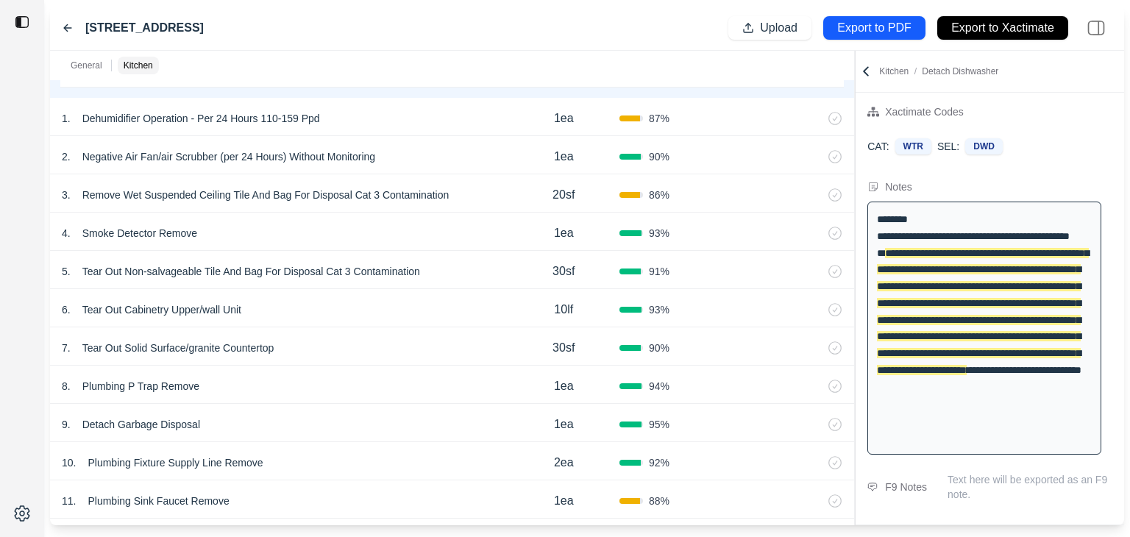
scroll to position [751, 0]
click at [66, 22] on icon at bounding box center [68, 28] width 12 height 12
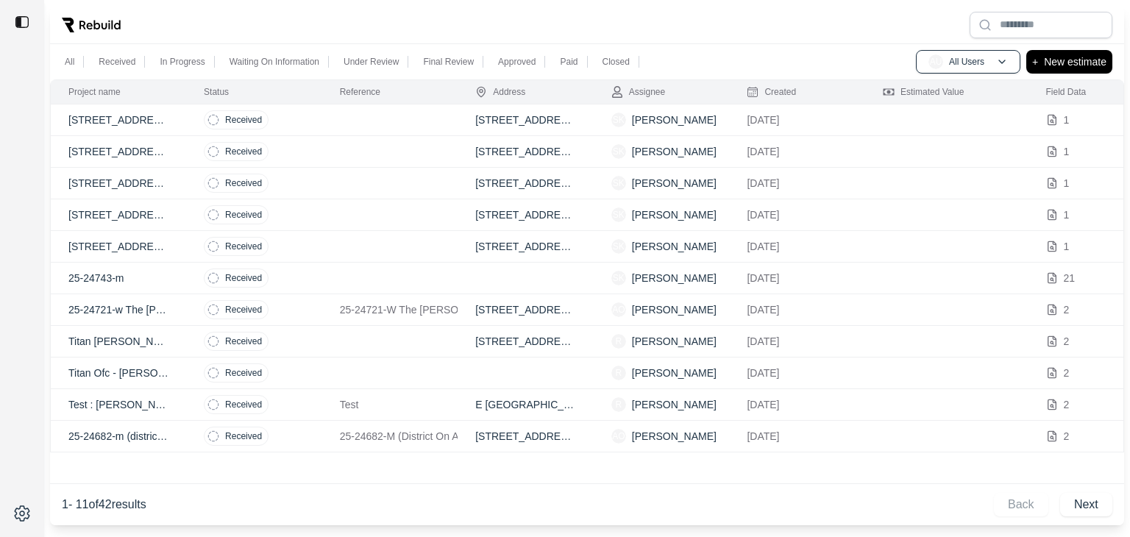
click at [121, 121] on p "[STREET_ADDRESS]" at bounding box center [118, 120] width 100 height 15
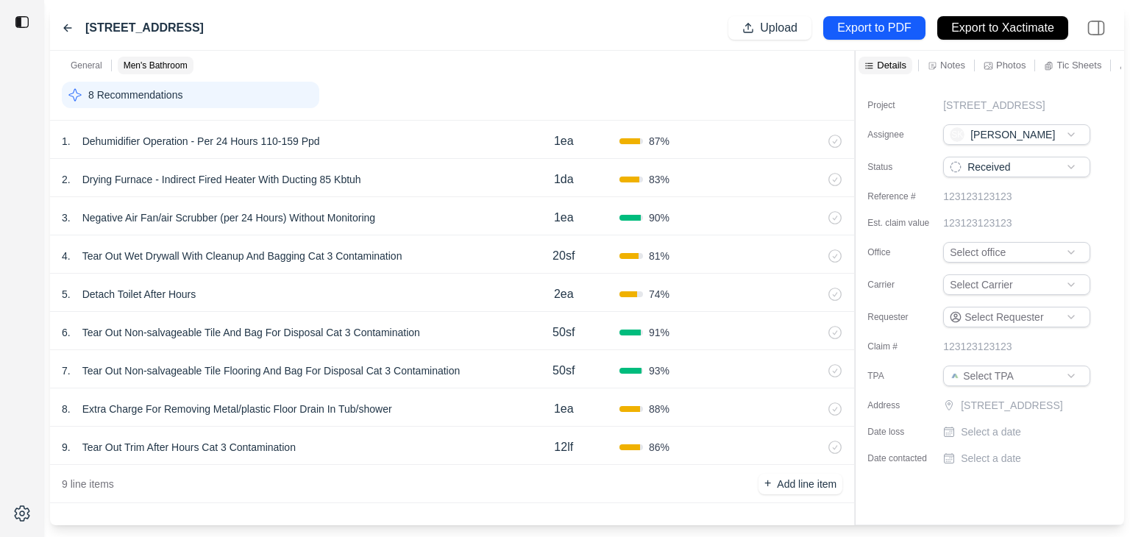
scroll to position [393, 0]
click at [110, 293] on p "Detach Toilet After Hours" at bounding box center [140, 293] width 126 height 21
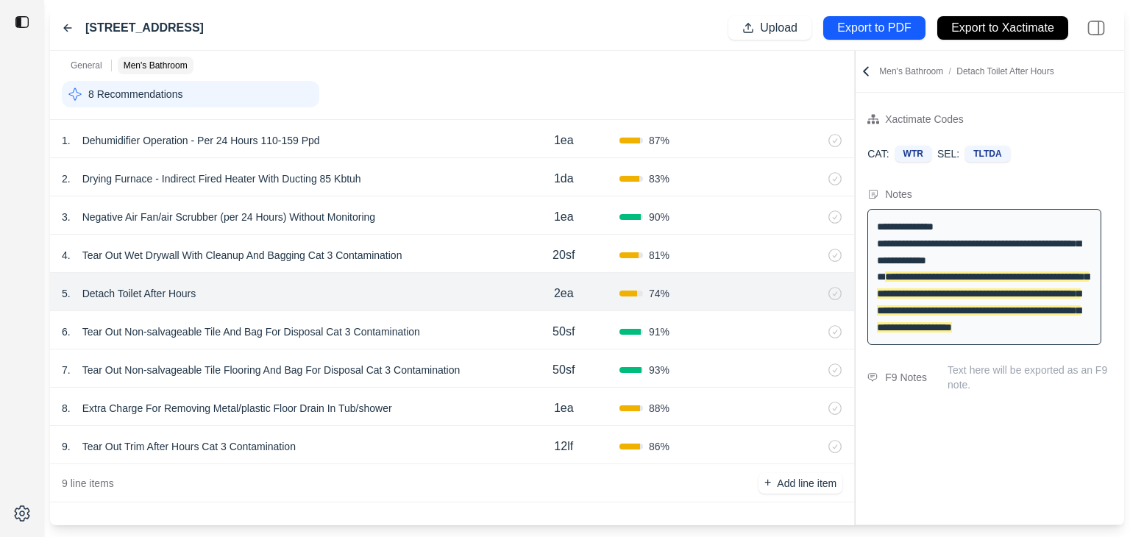
click at [160, 411] on p "Extra Charge For Removing Metal/plastic Floor Drain In Tub/shower" at bounding box center [238, 408] width 322 height 21
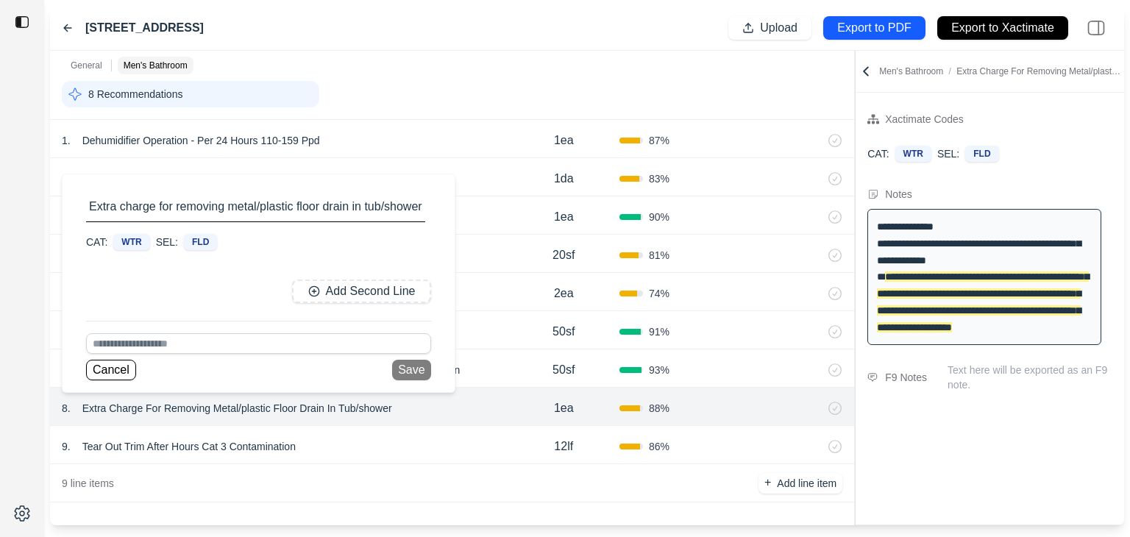
click at [159, 444] on p "Tear Out Trim After Hours Cat 3 Contamination" at bounding box center [189, 446] width 225 height 21
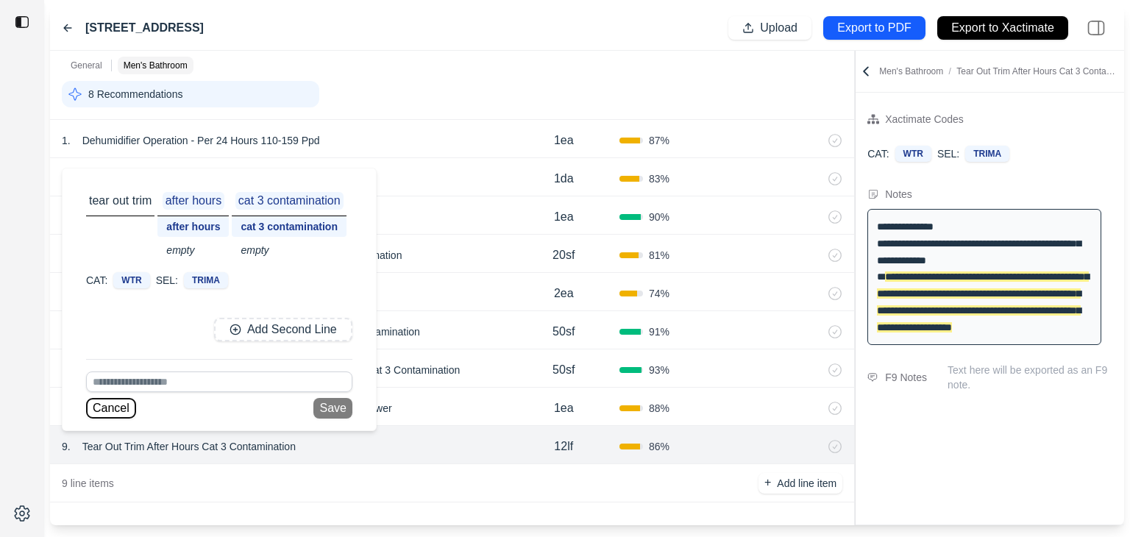
click at [127, 408] on button "Cancel" at bounding box center [111, 408] width 50 height 21
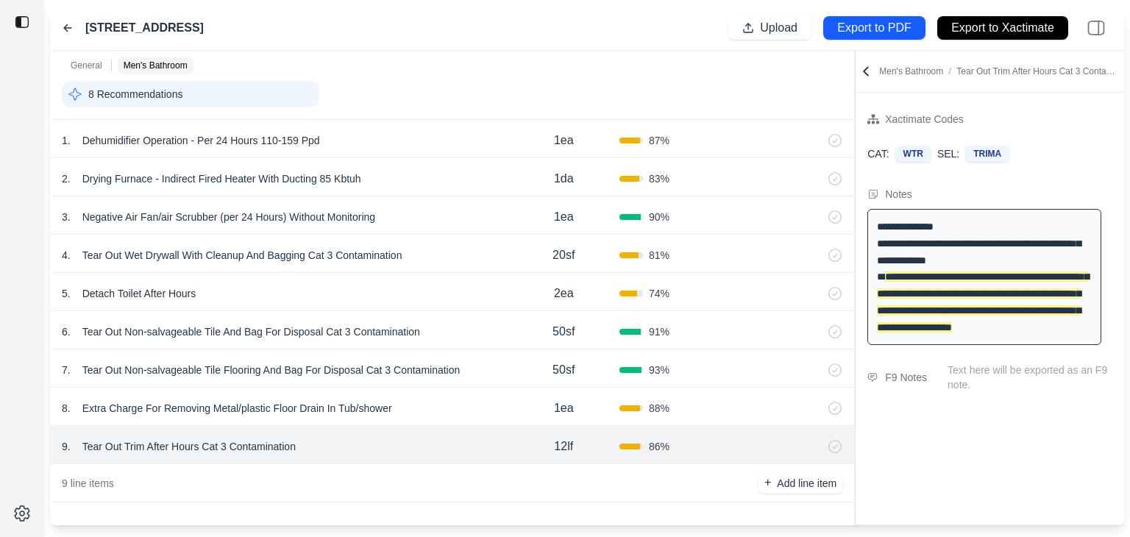
click at [66, 25] on icon at bounding box center [67, 28] width 7 height 7
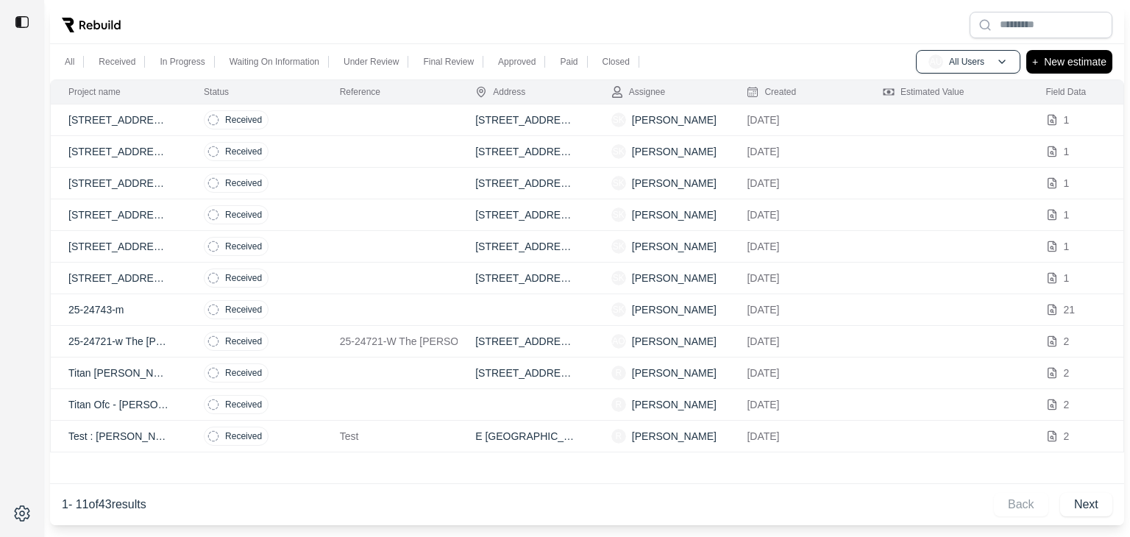
click at [112, 120] on p "5515 East Redmont, Mesa, Arizona." at bounding box center [118, 120] width 100 height 15
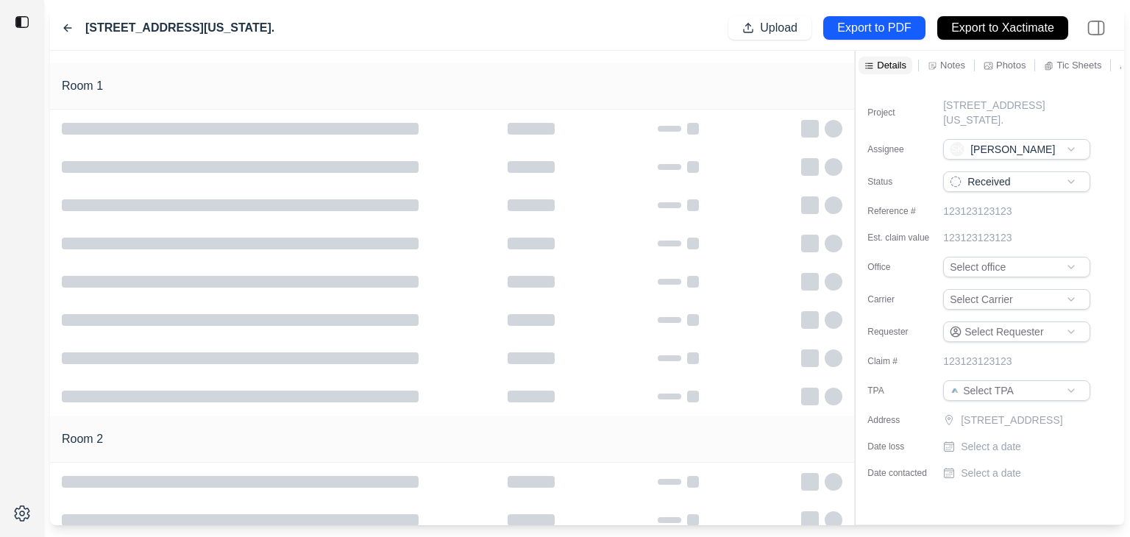
click at [69, 30] on icon at bounding box center [68, 28] width 12 height 12
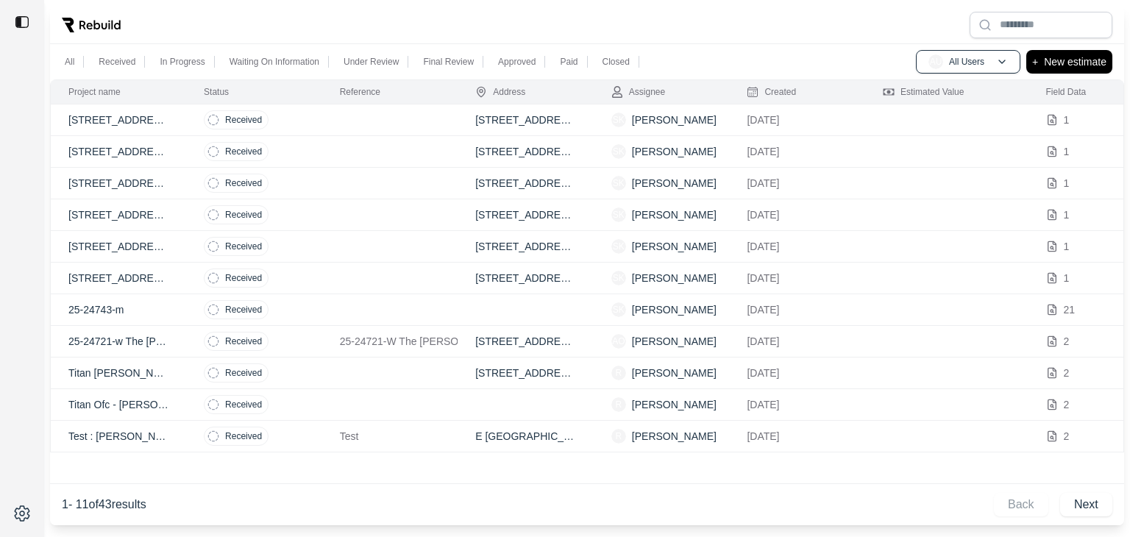
click at [114, 154] on p "[STREET_ADDRESS]" at bounding box center [118, 151] width 100 height 15
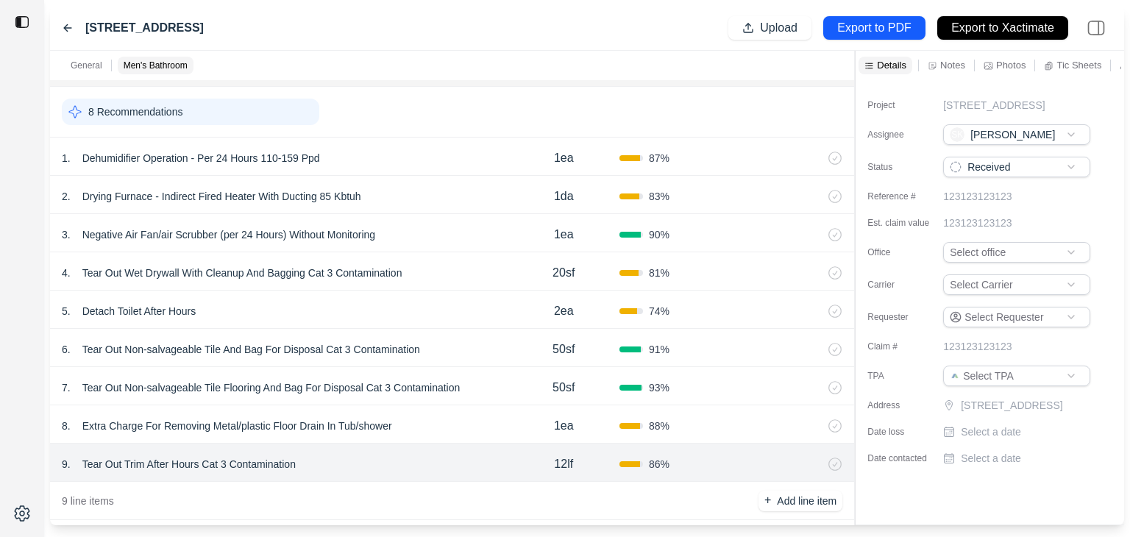
scroll to position [393, 0]
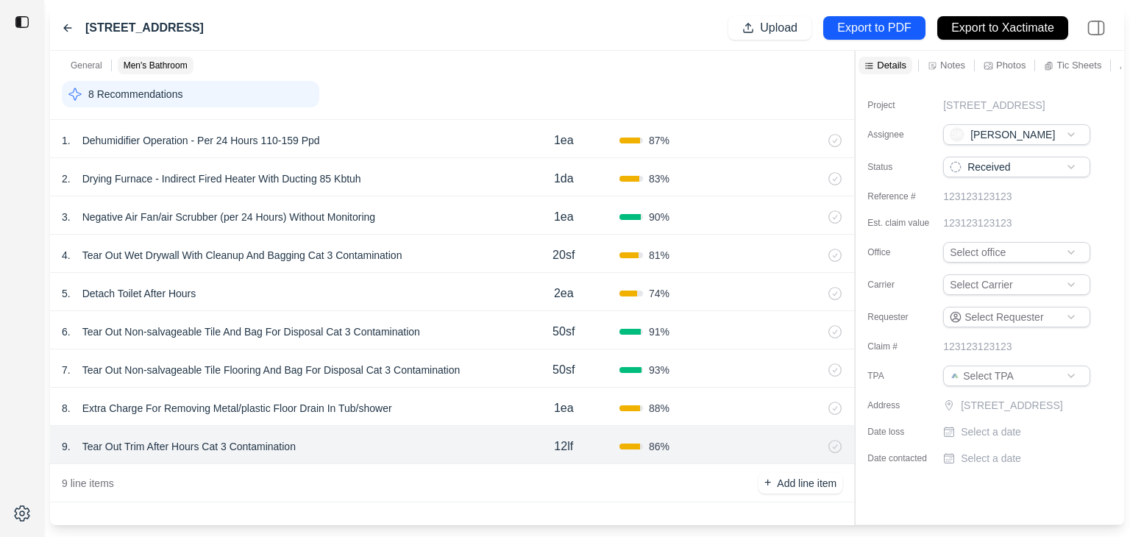
click at [141, 297] on p "Detach Toilet After Hours" at bounding box center [140, 293] width 126 height 21
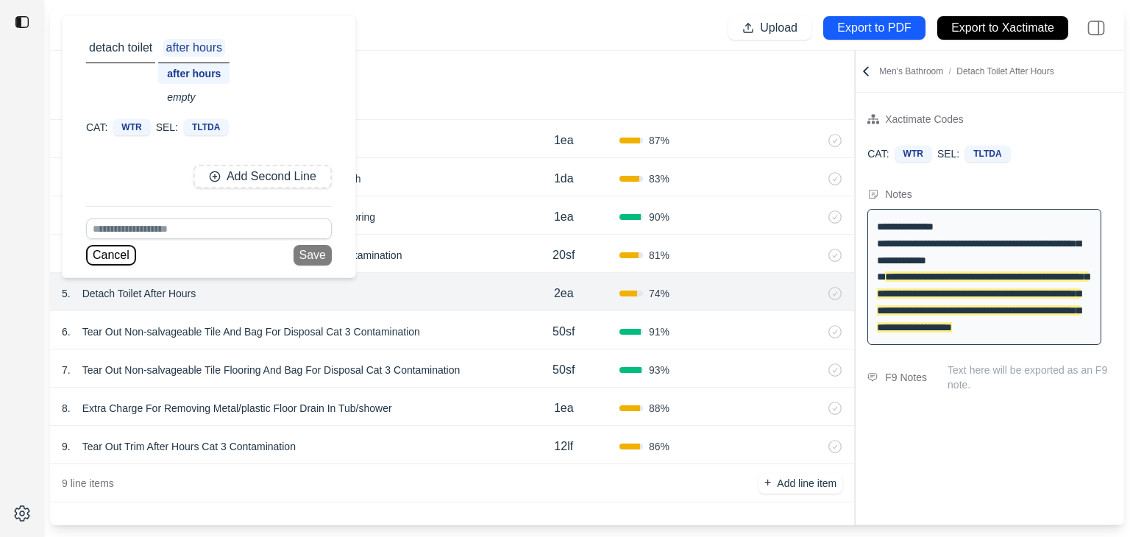
click at [113, 252] on button "Cancel" at bounding box center [111, 255] width 50 height 21
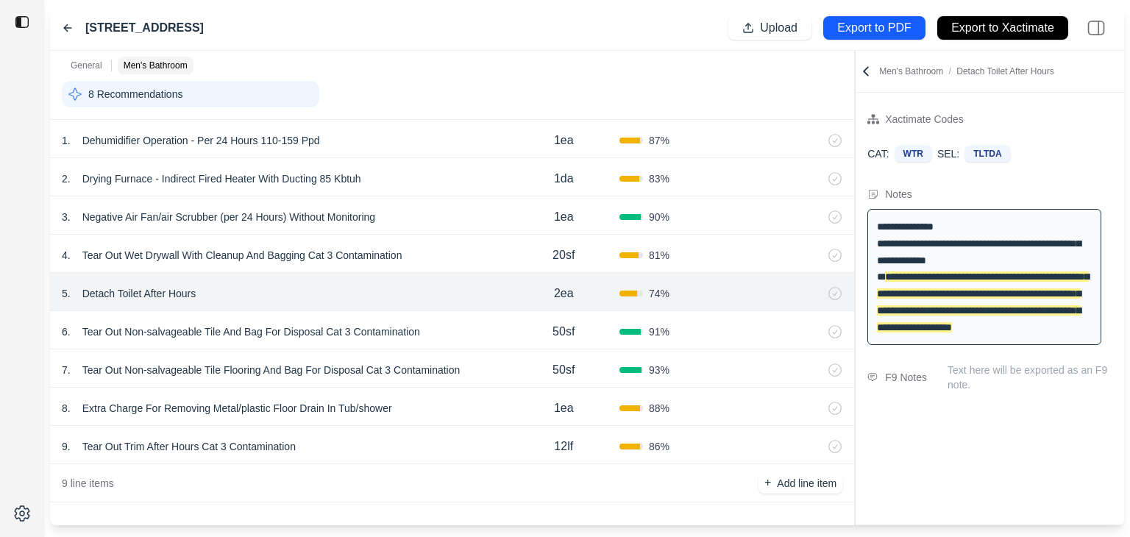
click at [63, 26] on icon at bounding box center [68, 28] width 12 height 12
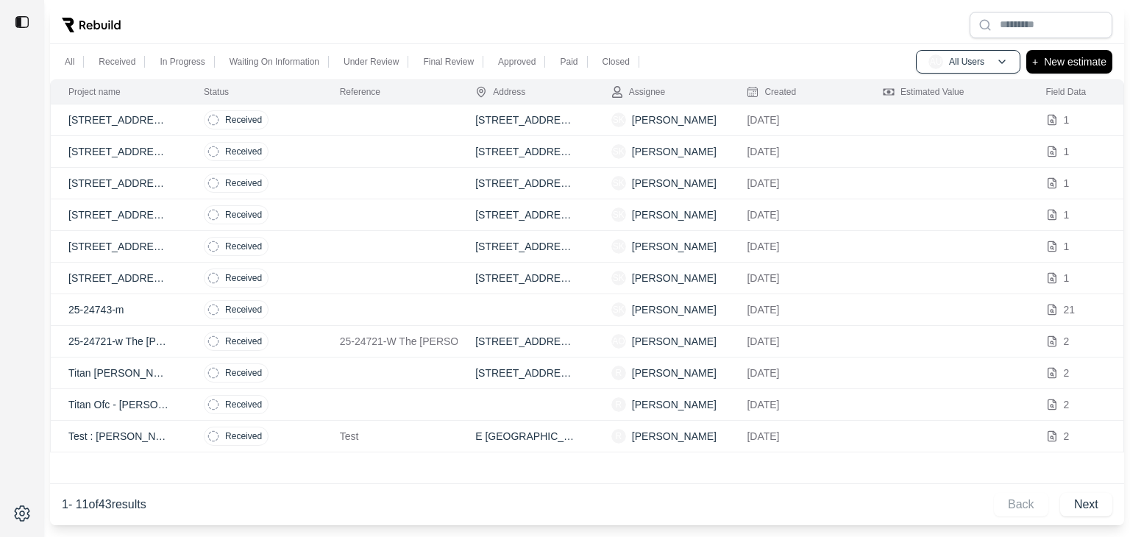
click at [121, 113] on p "5515 East Redmont, Mesa, Arizona." at bounding box center [118, 120] width 100 height 15
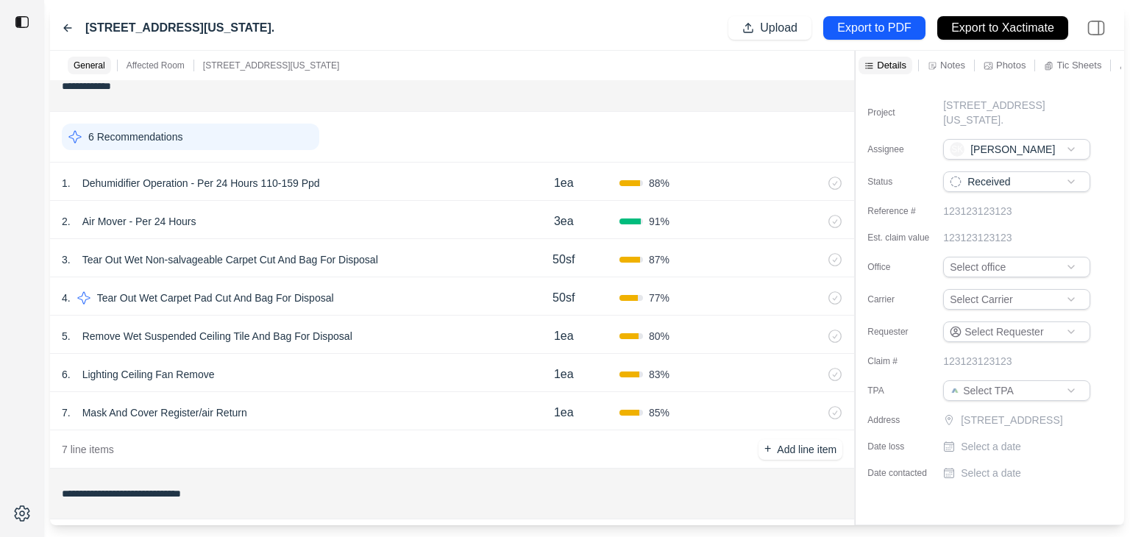
scroll to position [367, 0]
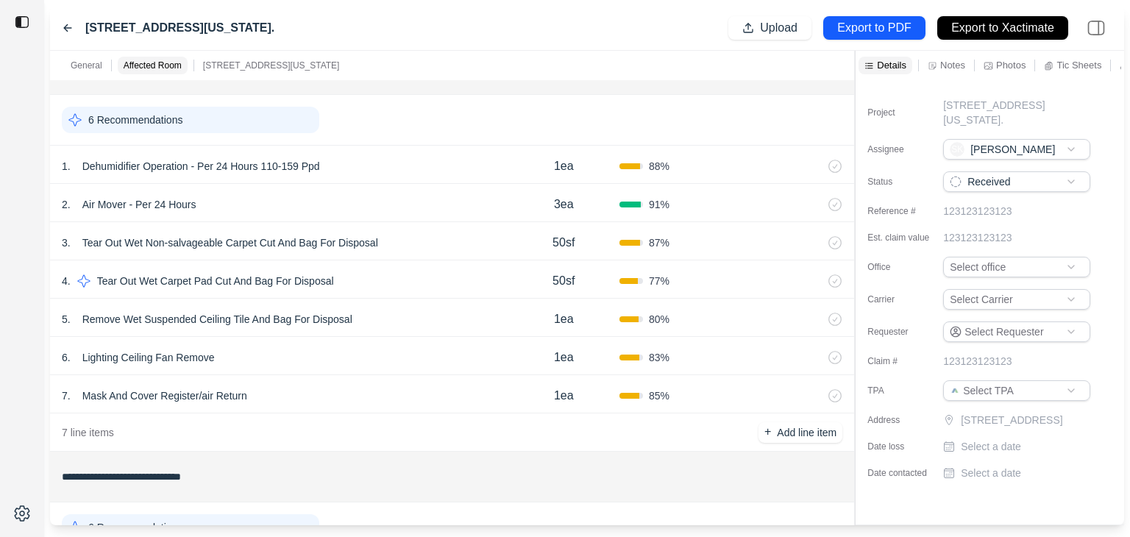
click at [156, 319] on p "Remove Wet Suspended Ceiling Tile And Bag For Disposal" at bounding box center [218, 319] width 282 height 21
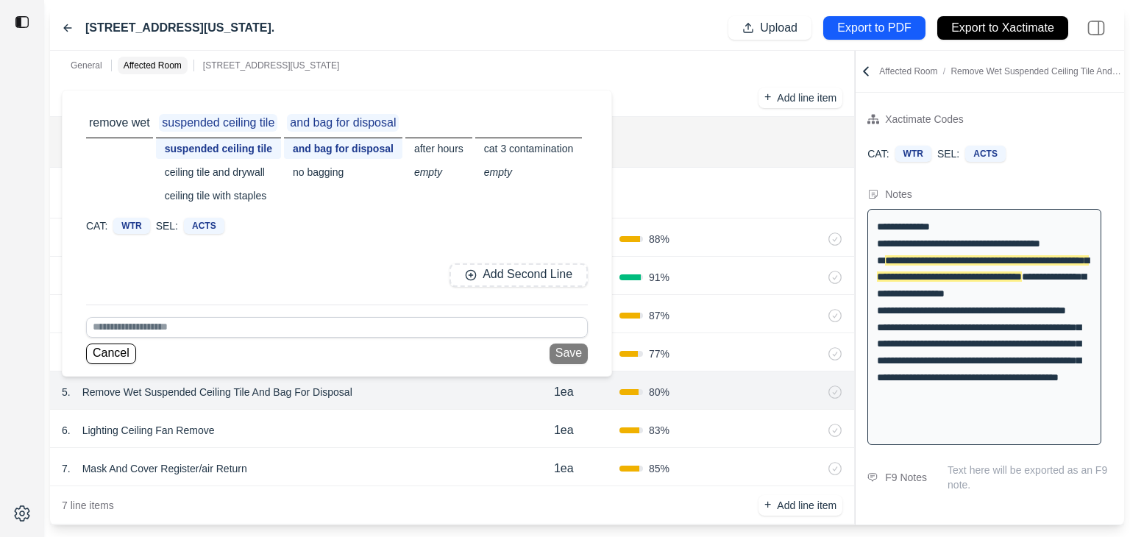
scroll to position [294, 0]
click at [117, 351] on button "Cancel" at bounding box center [111, 354] width 50 height 21
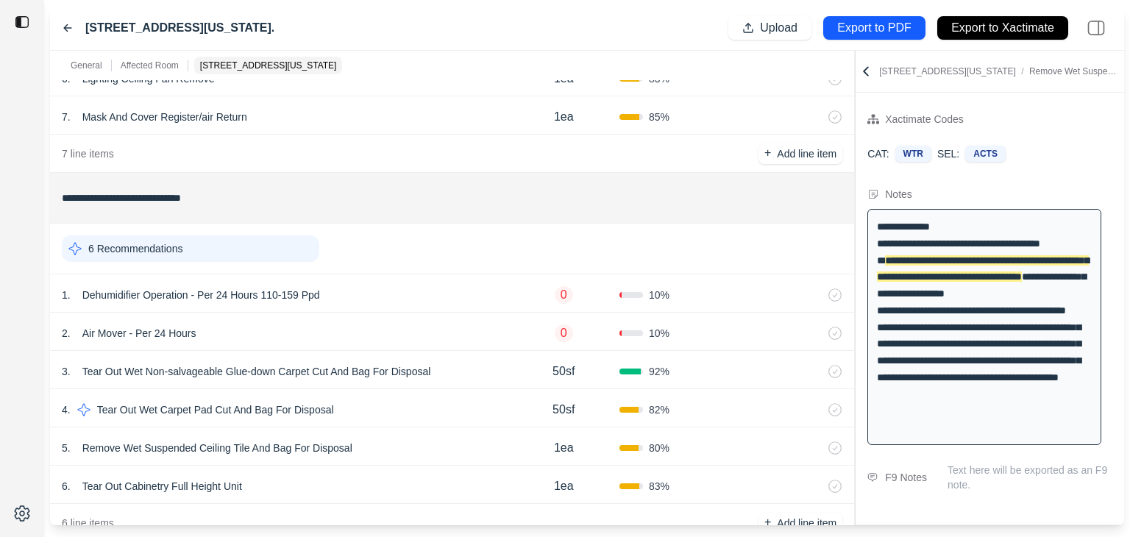
scroll to position [686, 0]
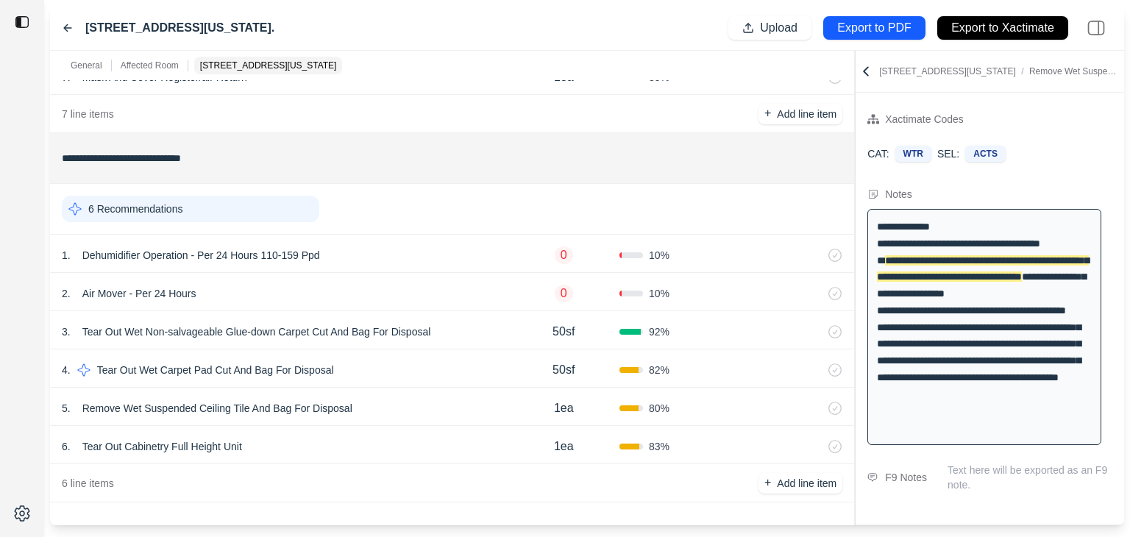
click at [186, 407] on p "Remove Wet Suspended Ceiling Tile And Bag For Disposal" at bounding box center [218, 408] width 282 height 21
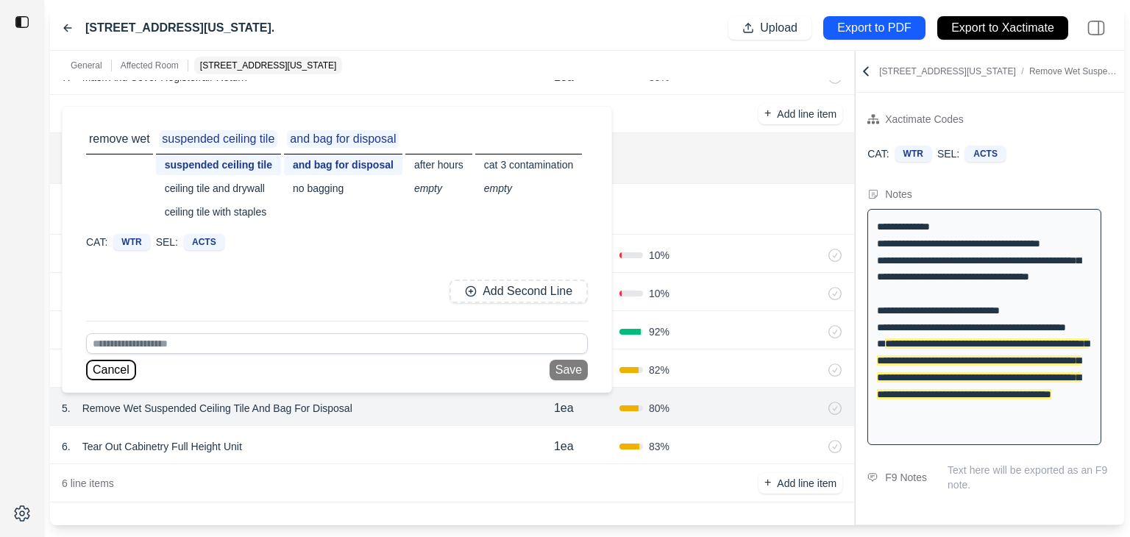
click at [109, 375] on button "Cancel" at bounding box center [111, 370] width 50 height 21
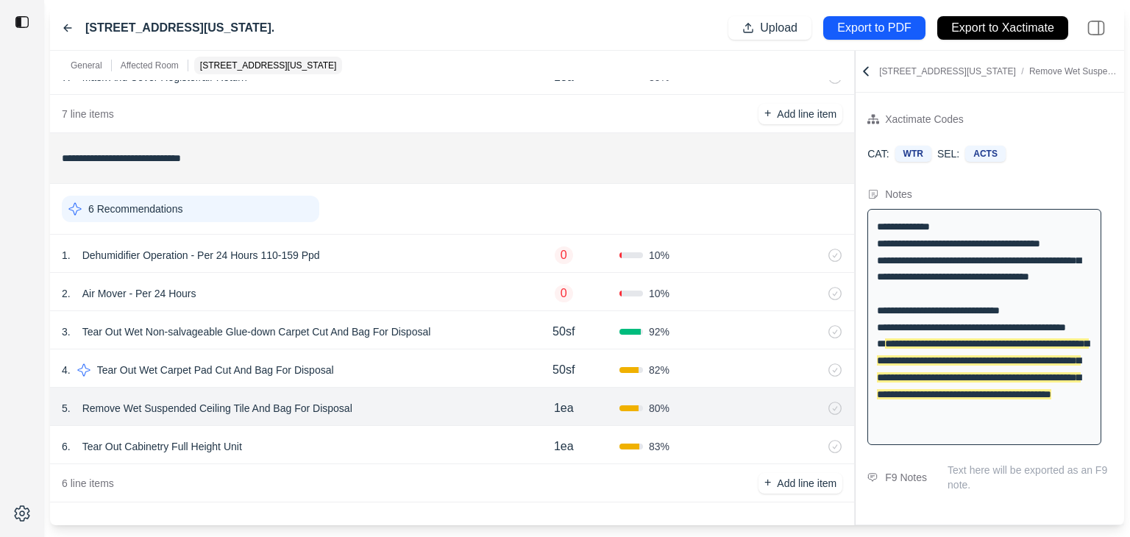
click at [358, 309] on div "2 . Air Mover - Per 24 Hours 0 10 %" at bounding box center [452, 292] width 804 height 38
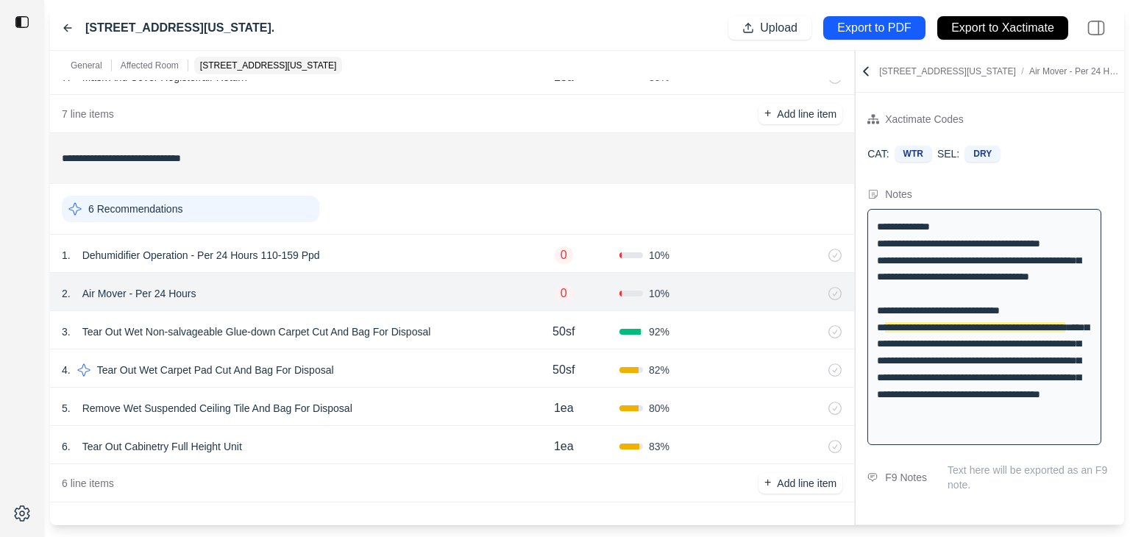
click at [68, 23] on icon at bounding box center [68, 28] width 12 height 12
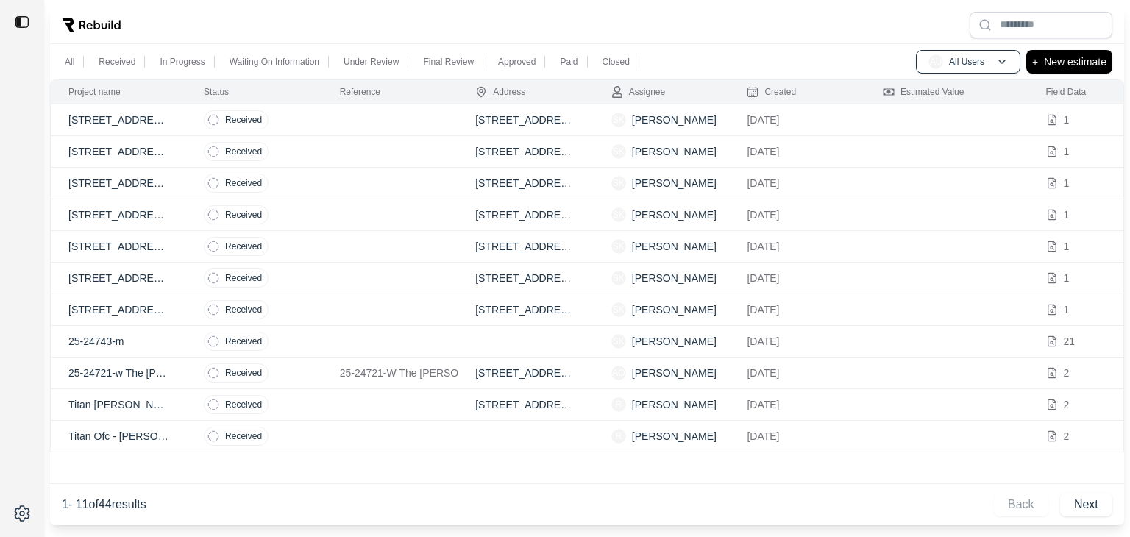
click at [127, 117] on p "5515 East Redmont Circle, Mesa" at bounding box center [118, 120] width 100 height 15
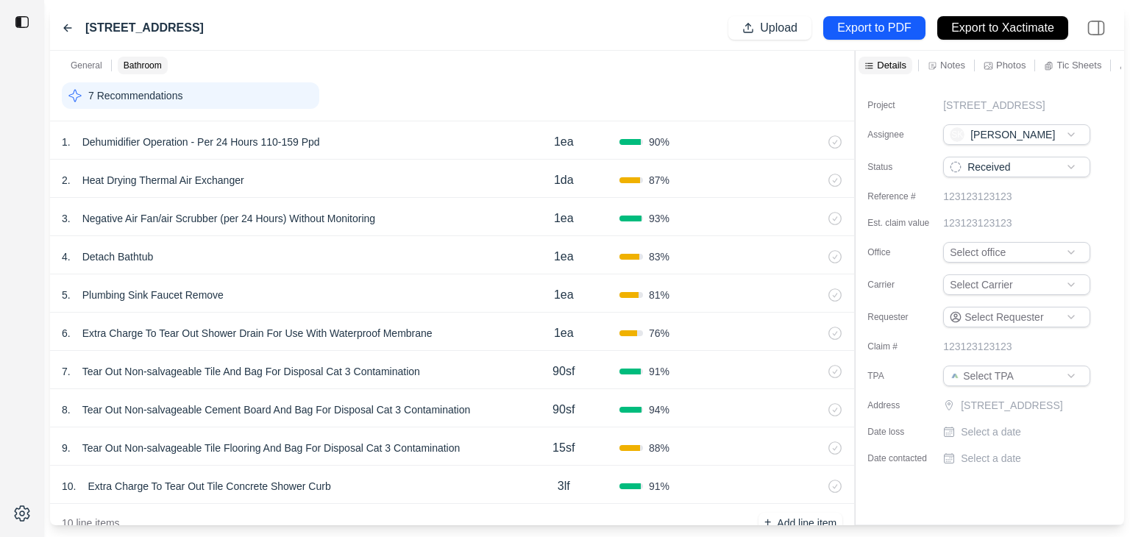
scroll to position [389, 0]
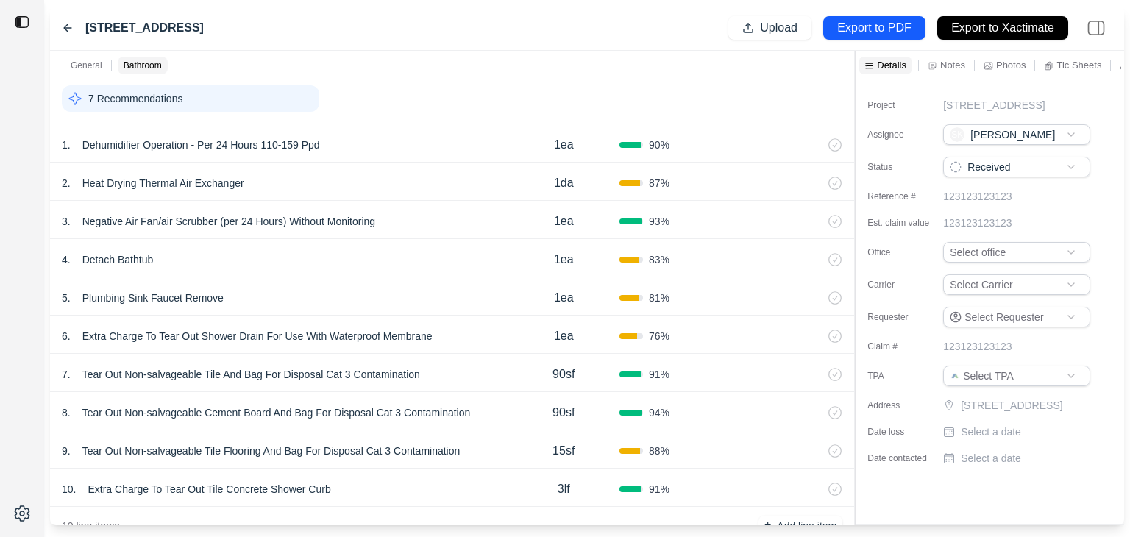
click at [160, 183] on p "Heat Drying Thermal Air Exchanger" at bounding box center [164, 183] width 174 height 21
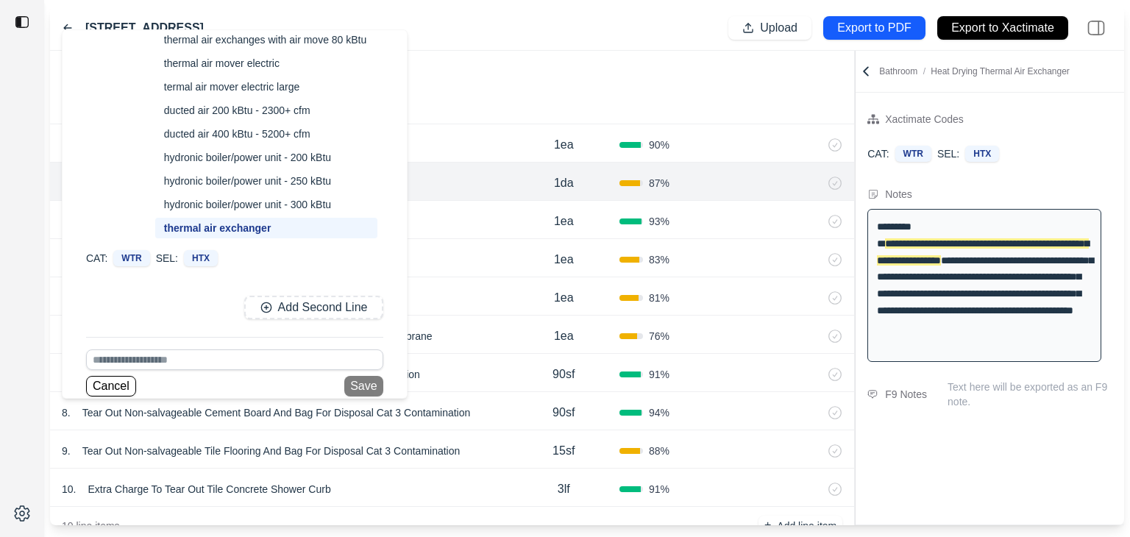
scroll to position [82, 0]
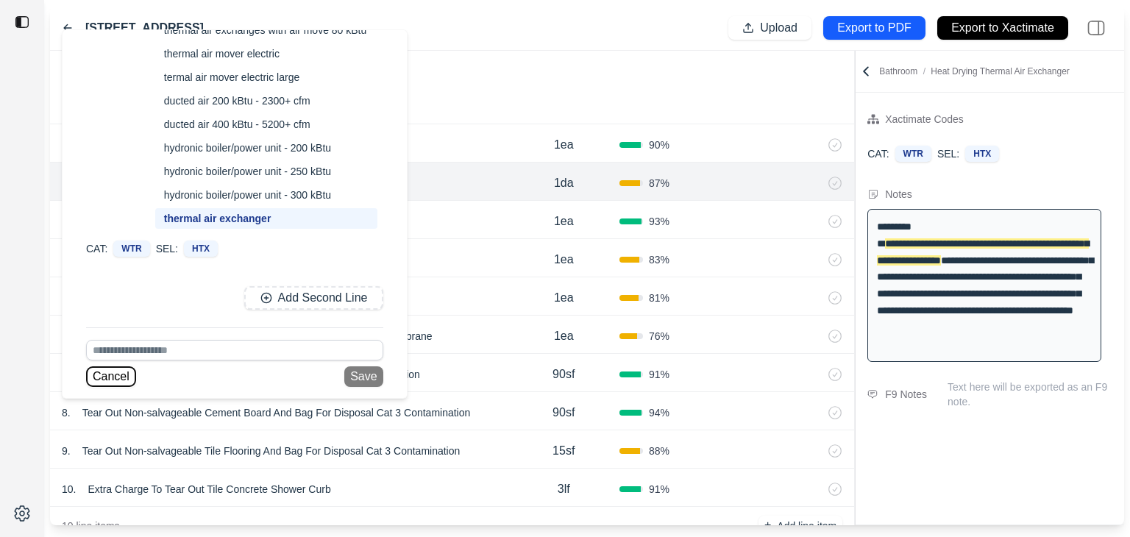
click at [116, 380] on button "Cancel" at bounding box center [111, 377] width 50 height 21
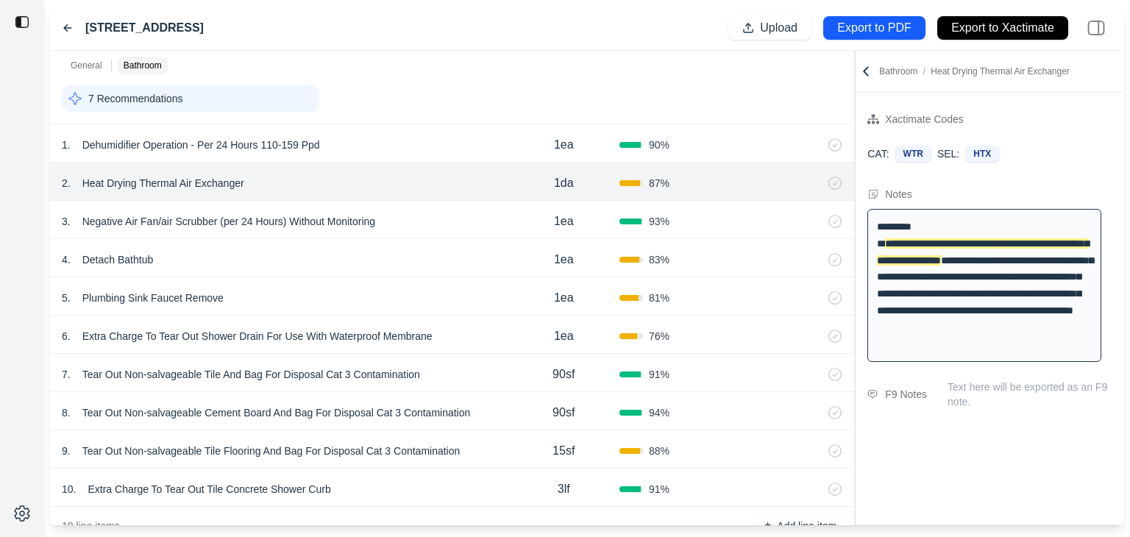
scroll to position [431, 0]
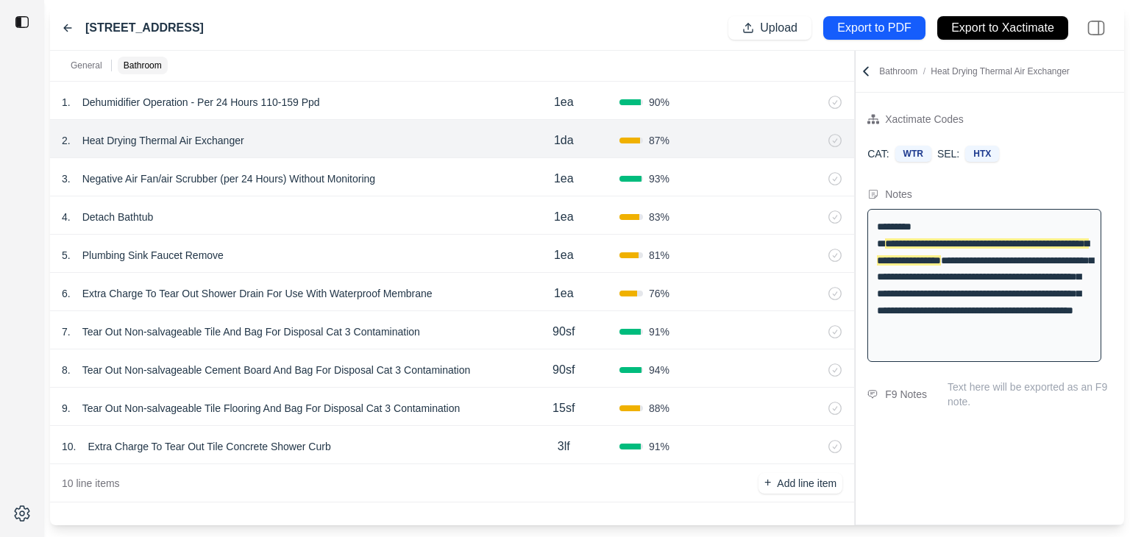
click at [118, 222] on p "Detach Bathtub" at bounding box center [118, 217] width 83 height 21
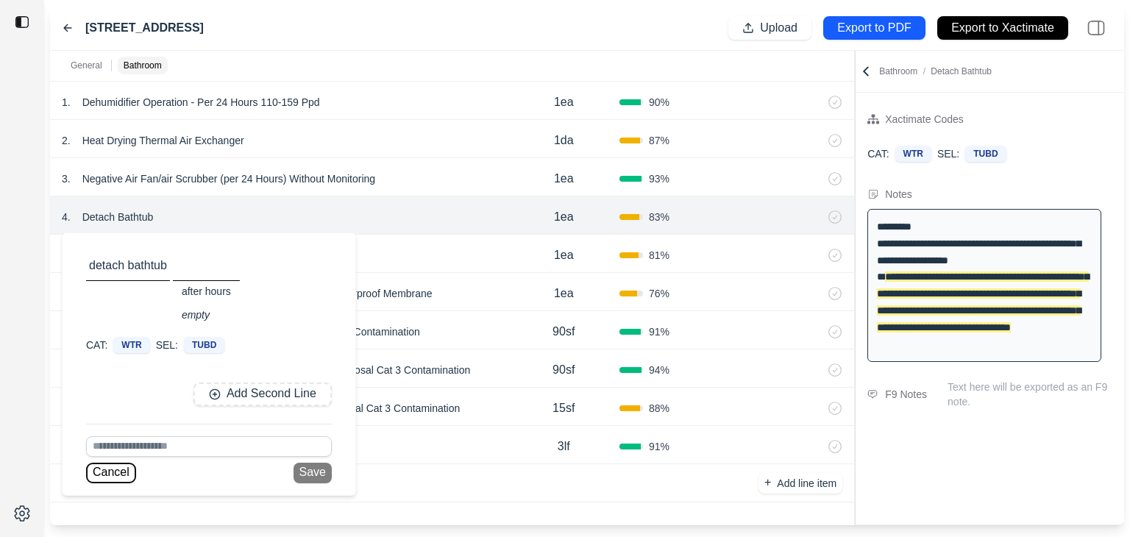
click at [109, 475] on button "Cancel" at bounding box center [111, 473] width 50 height 21
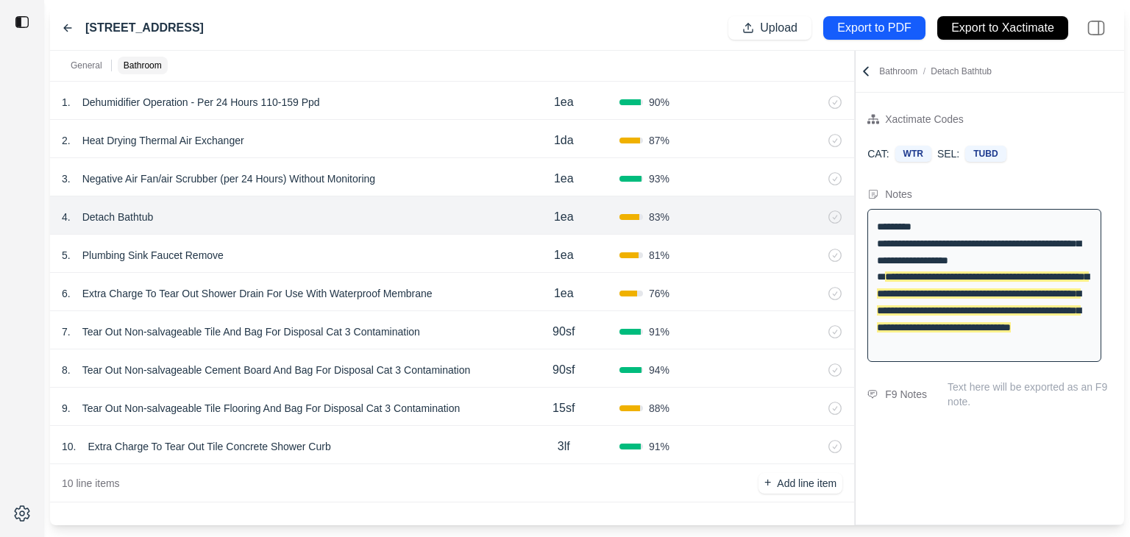
click at [141, 291] on p "Extra Charge To Tear Out Shower Drain For Use With Waterproof Membrane" at bounding box center [258, 293] width 362 height 21
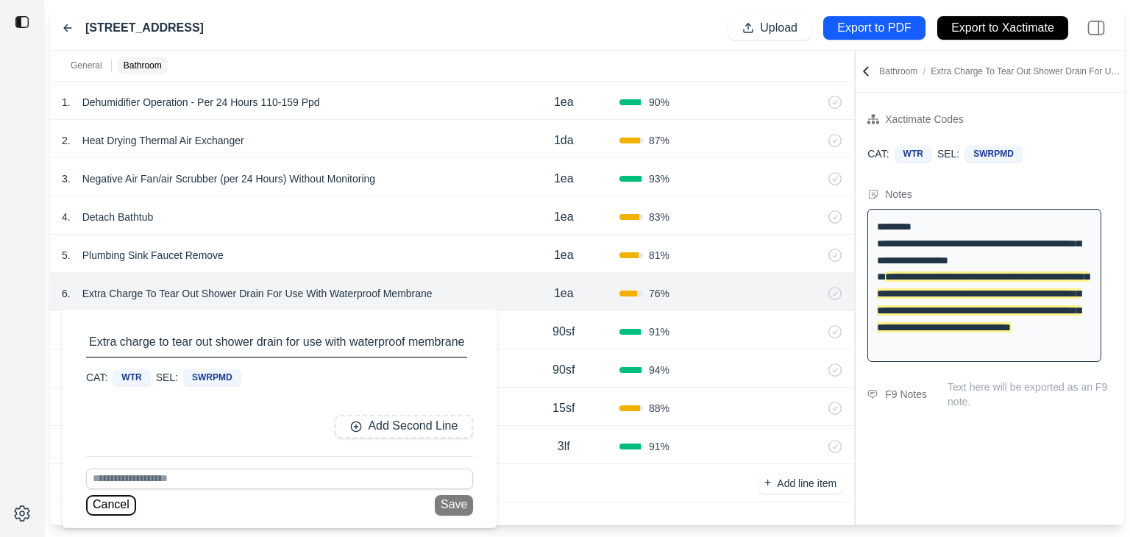
click at [101, 502] on button "Cancel" at bounding box center [111, 505] width 50 height 21
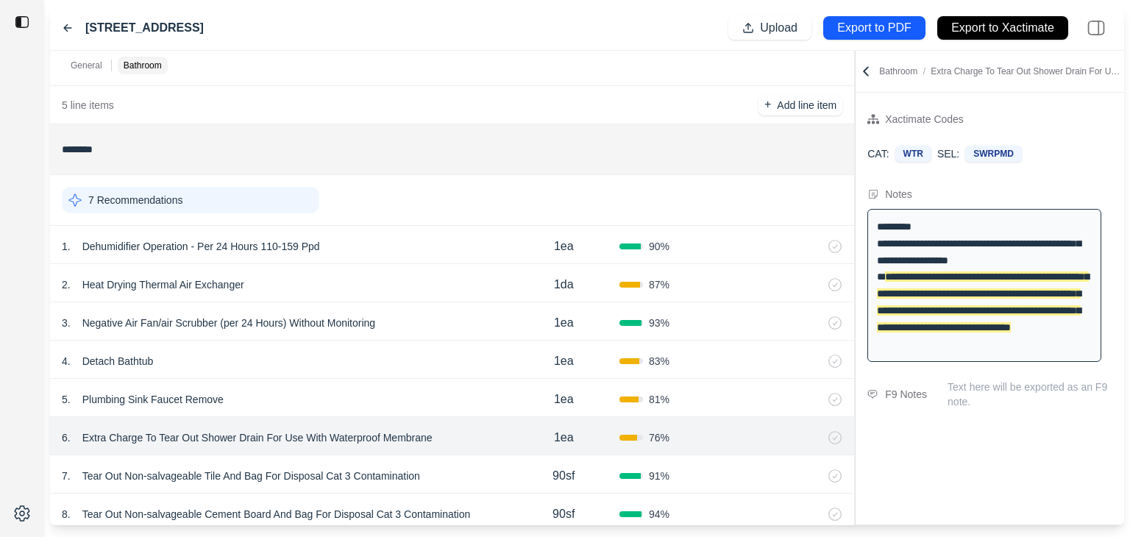
scroll to position [288, 0]
